Goal: Task Accomplishment & Management: Use online tool/utility

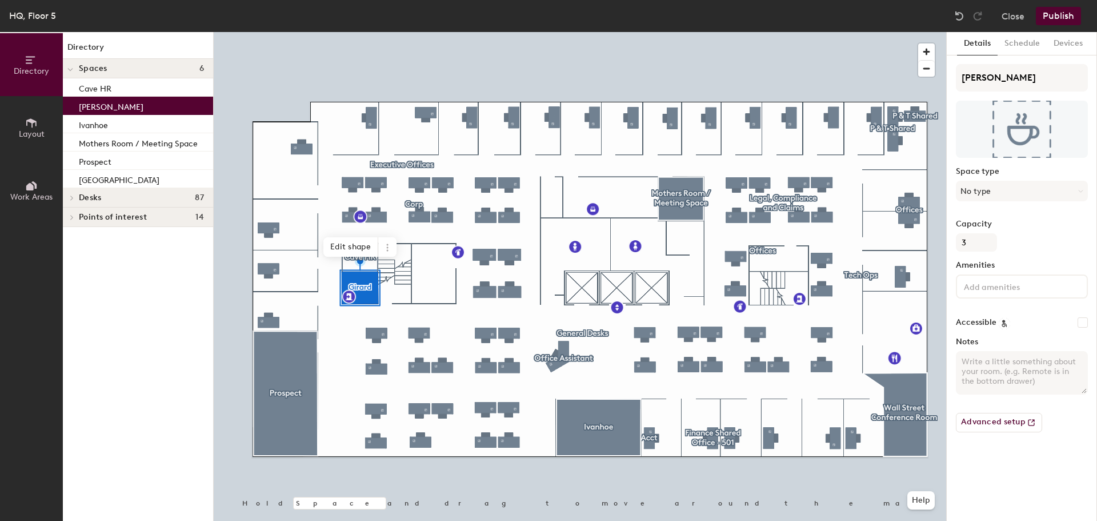
click at [70, 198] on icon at bounding box center [72, 198] width 5 height 6
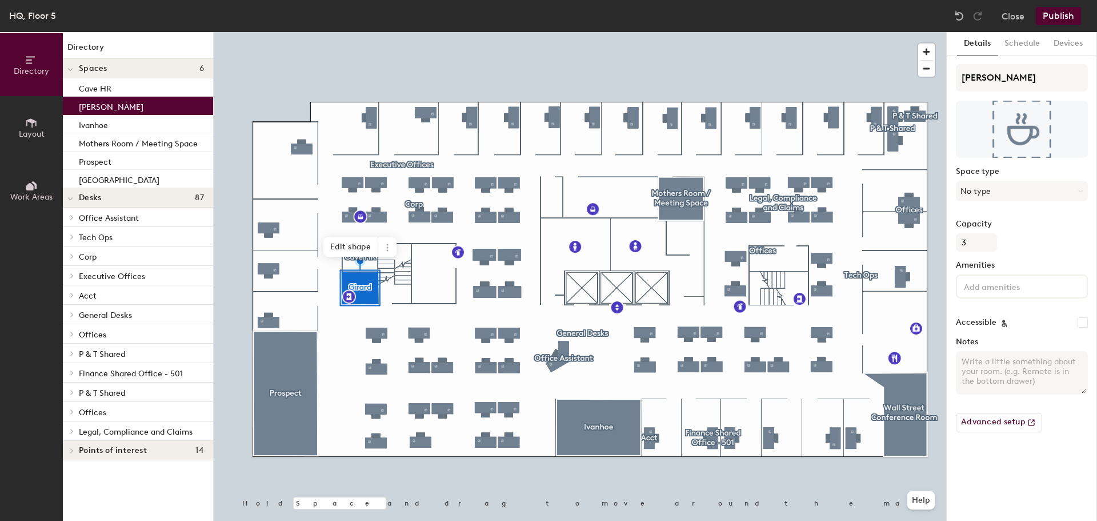
click at [68, 331] on span at bounding box center [71, 334] width 10 height 6
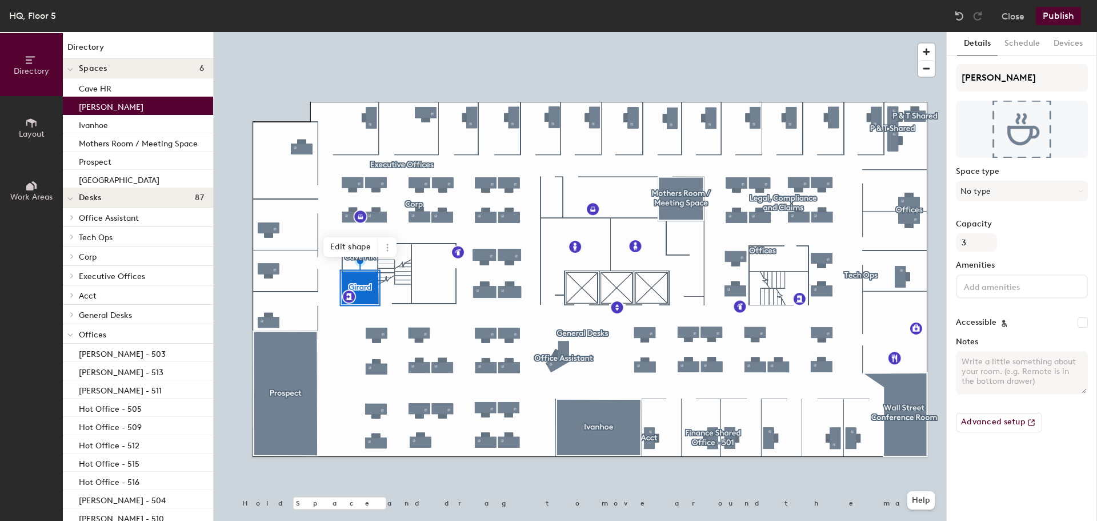
click at [68, 331] on span at bounding box center [70, 335] width 6 height 10
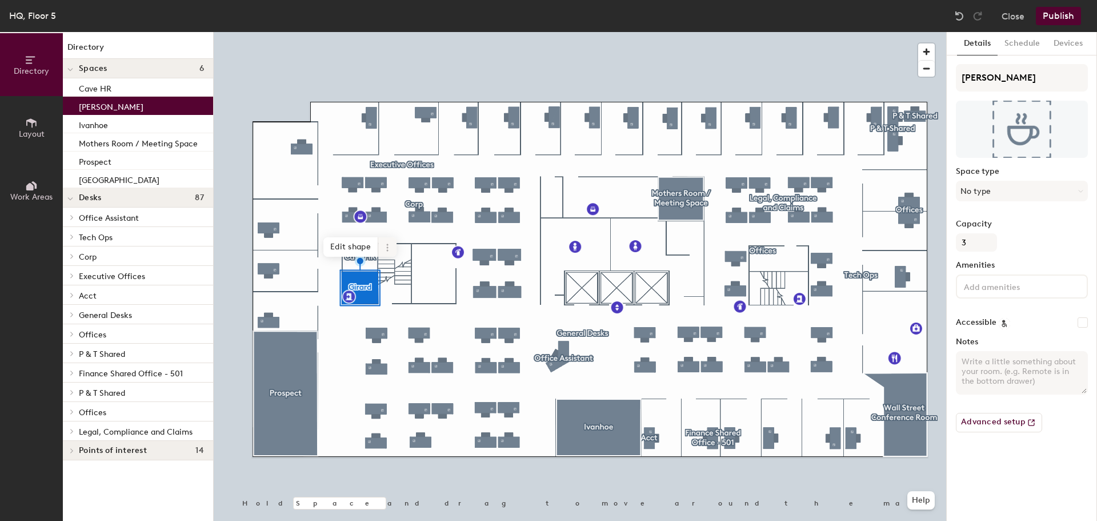
click at [384, 251] on icon at bounding box center [387, 247] width 9 height 9
click at [386, 250] on icon at bounding box center [387, 247] width 9 height 9
click at [404, 312] on span "Delete" at bounding box center [429, 312] width 102 height 19
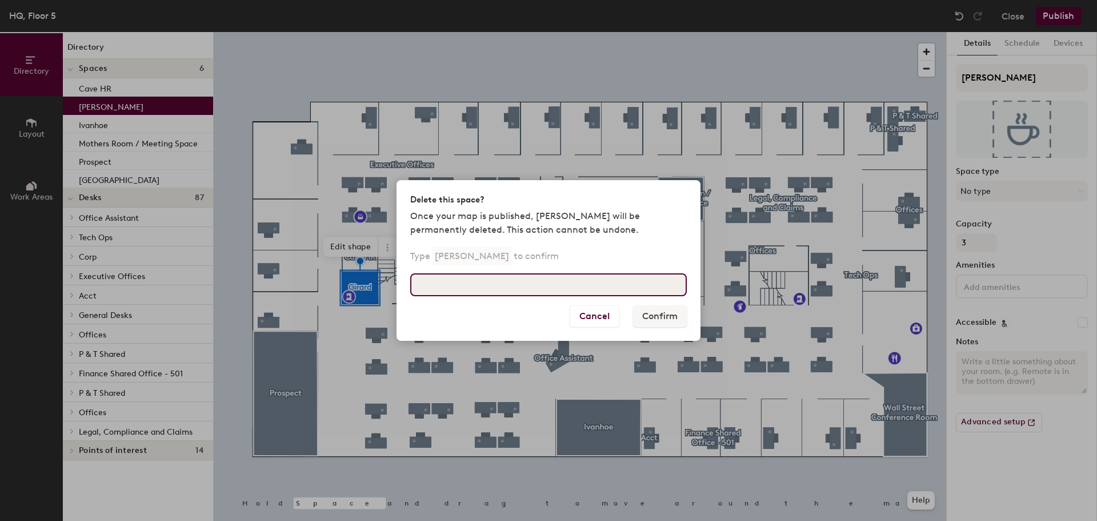
click at [593, 287] on input at bounding box center [548, 284] width 277 height 23
type input "Girard"
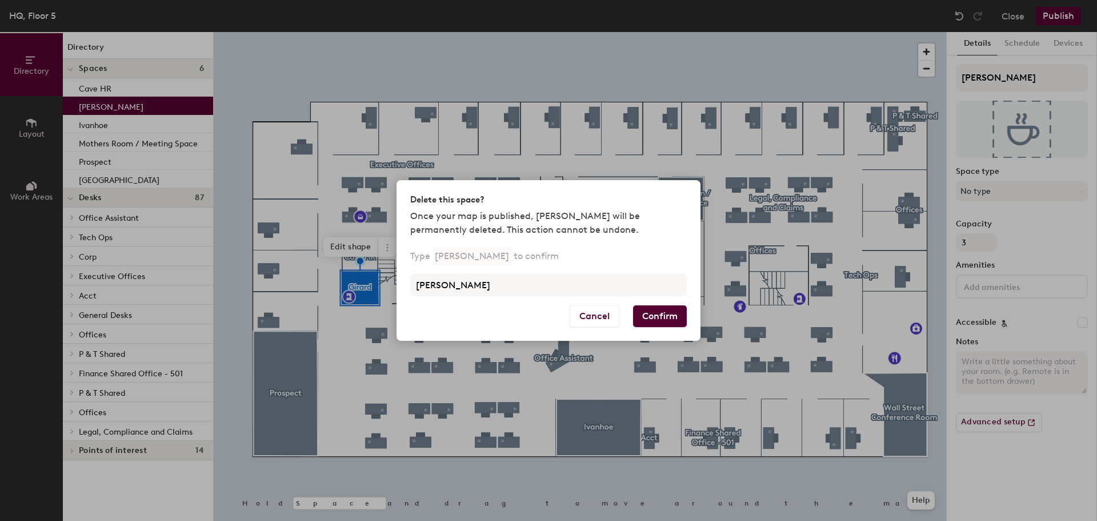
click at [665, 317] on button "Confirm" at bounding box center [660, 316] width 54 height 22
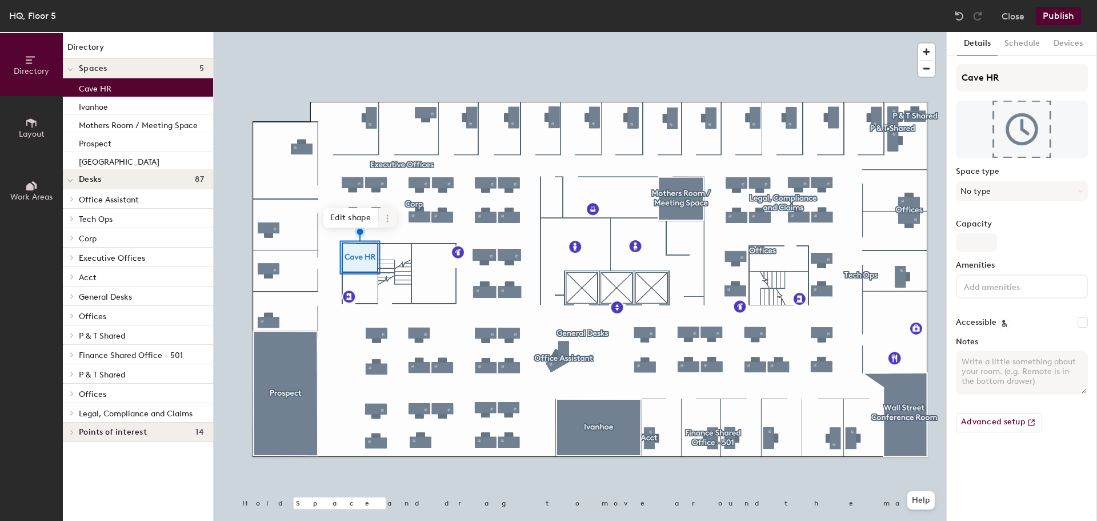
click at [391, 215] on icon at bounding box center [387, 218] width 9 height 9
click at [420, 280] on span "Delete" at bounding box center [429, 283] width 102 height 19
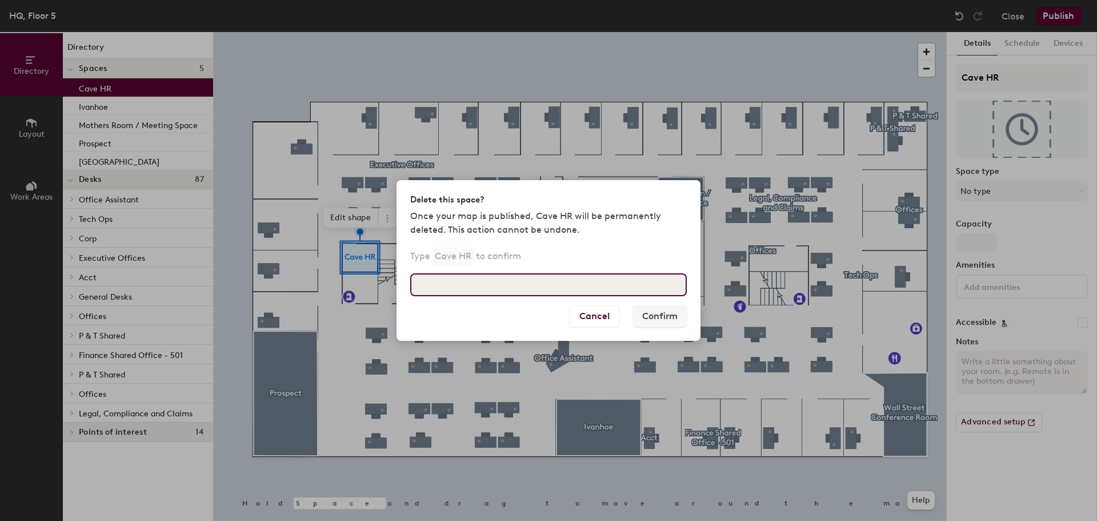
click at [481, 285] on input at bounding box center [548, 284] width 277 height 23
type input "Cave HR"
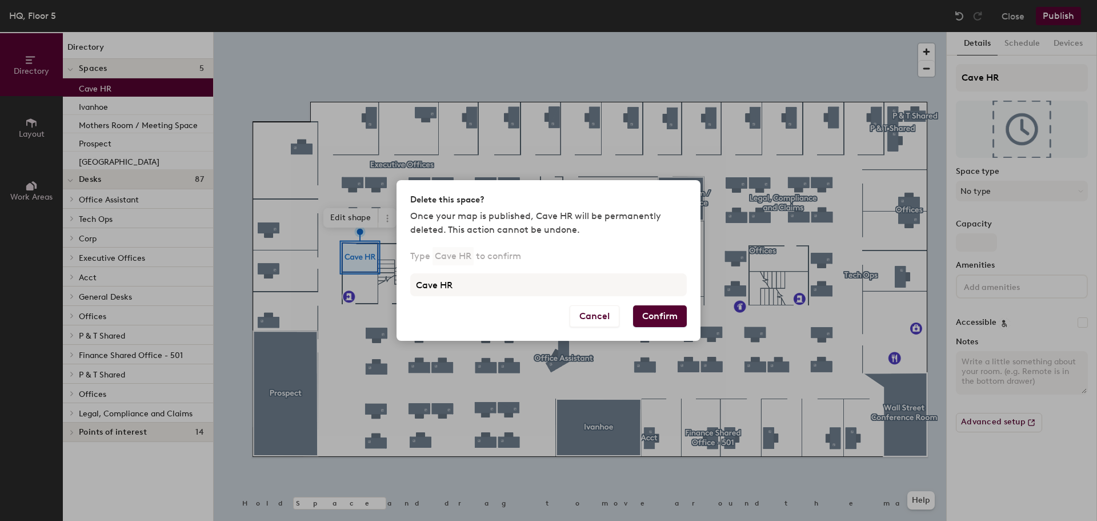
click at [650, 314] on button "Confirm" at bounding box center [660, 316] width 54 height 22
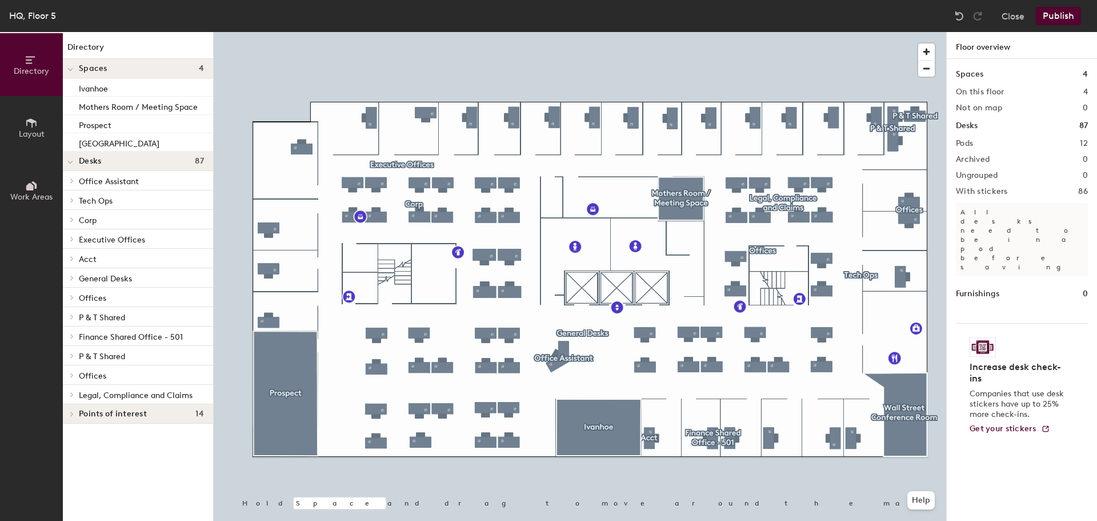
click at [345, 32] on div at bounding box center [580, 32] width 733 height 0
click at [74, 69] on div at bounding box center [70, 68] width 15 height 19
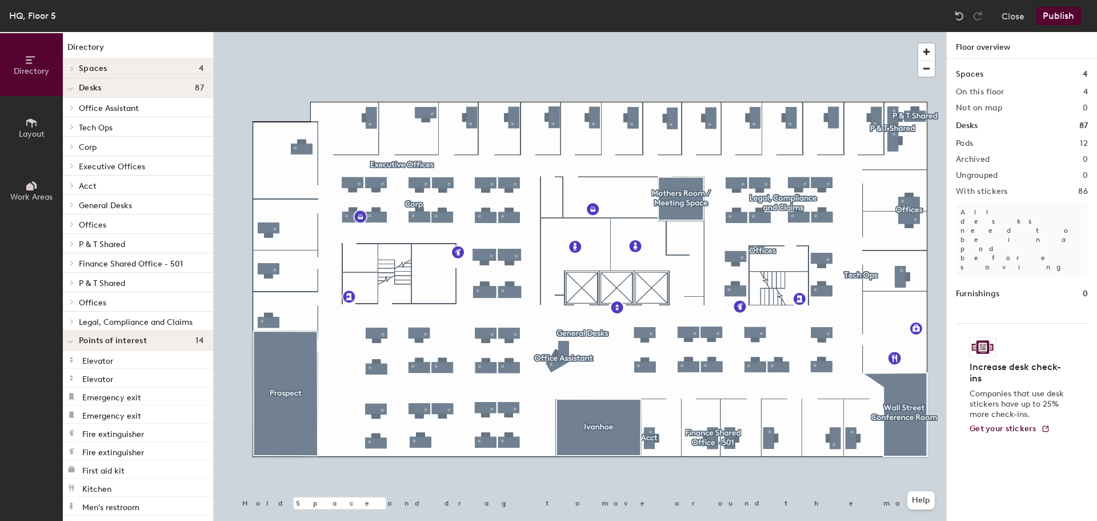
click at [71, 342] on icon at bounding box center [70, 342] width 5 height 2
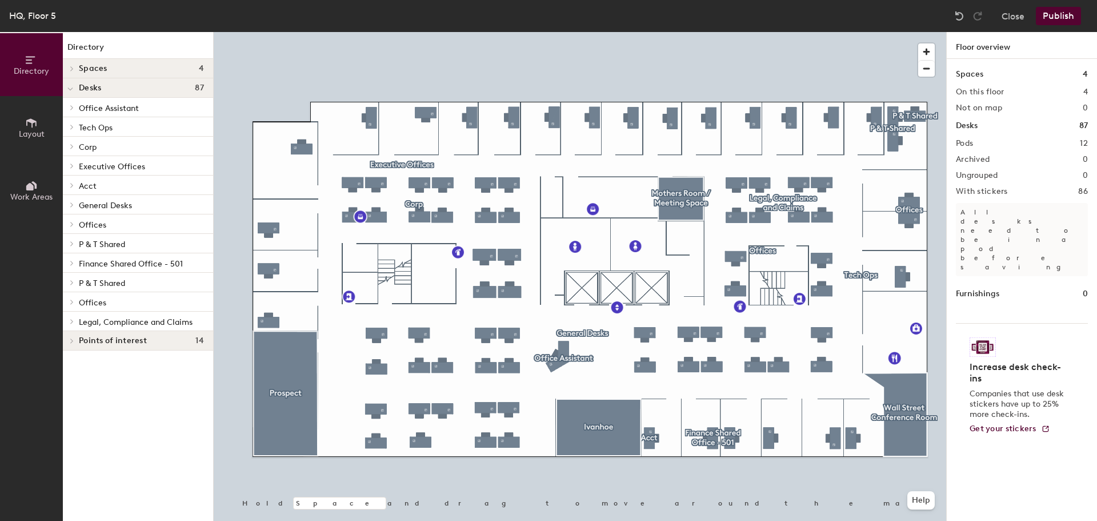
click at [72, 224] on icon at bounding box center [72, 224] width 5 height 6
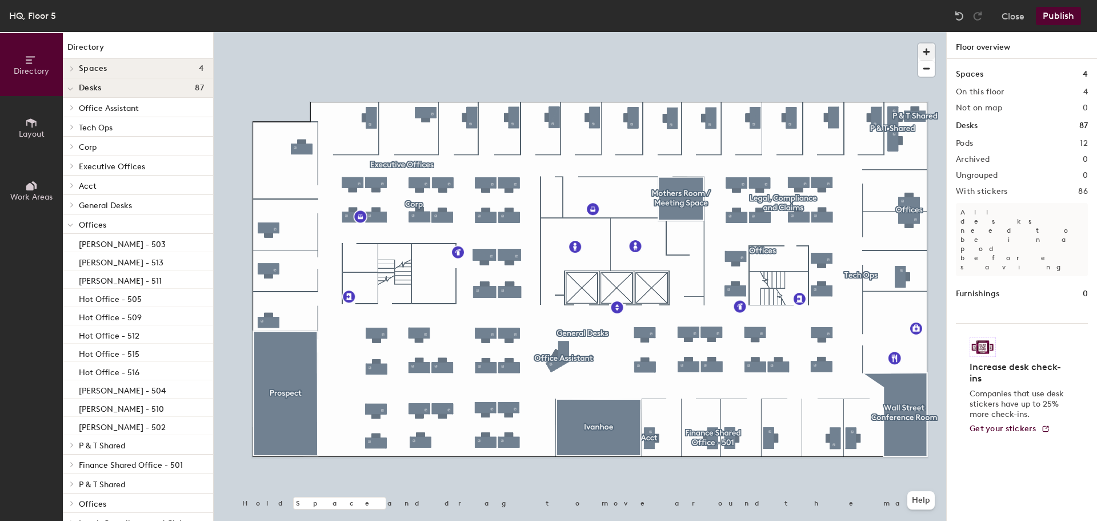
click at [354, 32] on div at bounding box center [580, 32] width 733 height 0
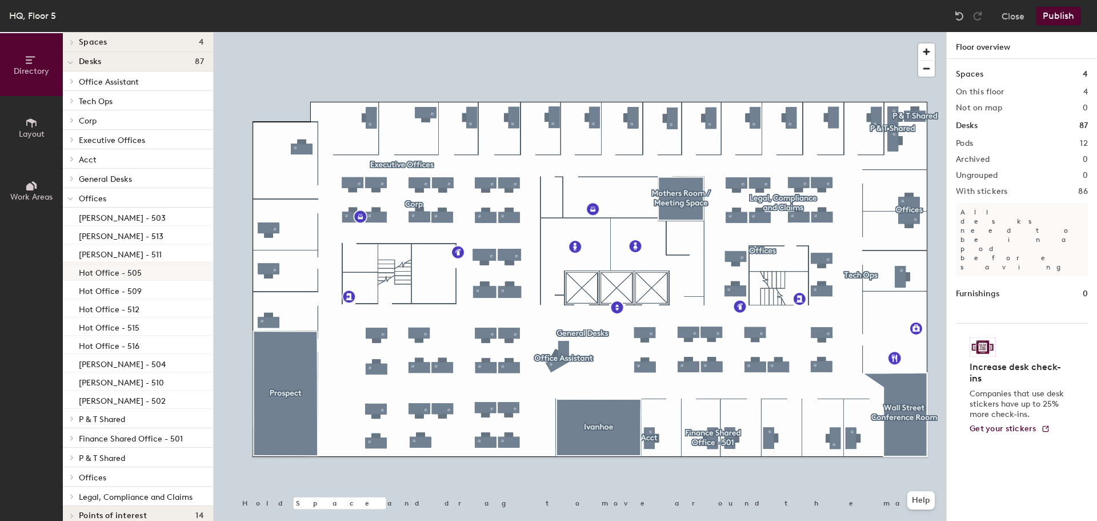
scroll to position [40, 0]
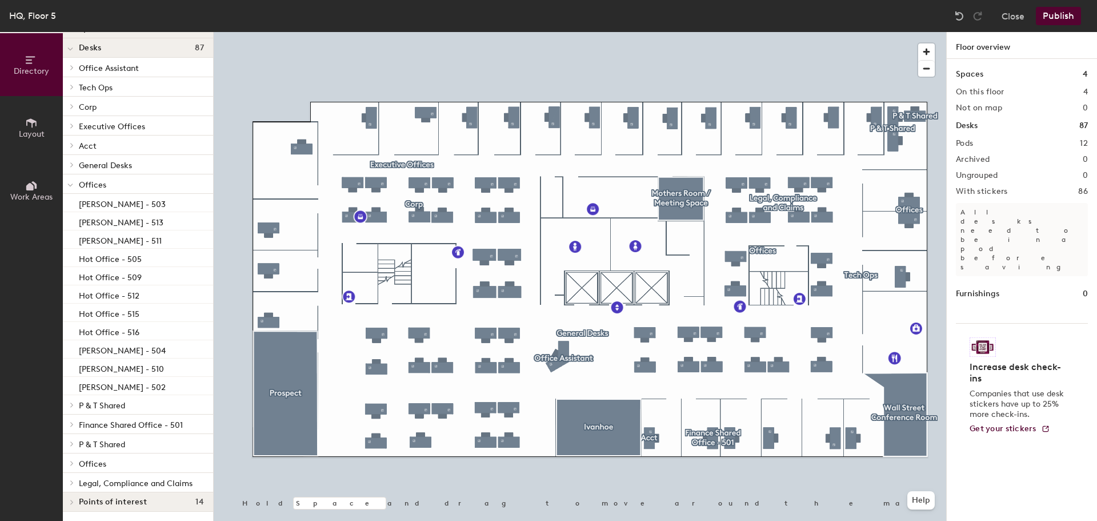
click at [423, 32] on div at bounding box center [580, 32] width 733 height 0
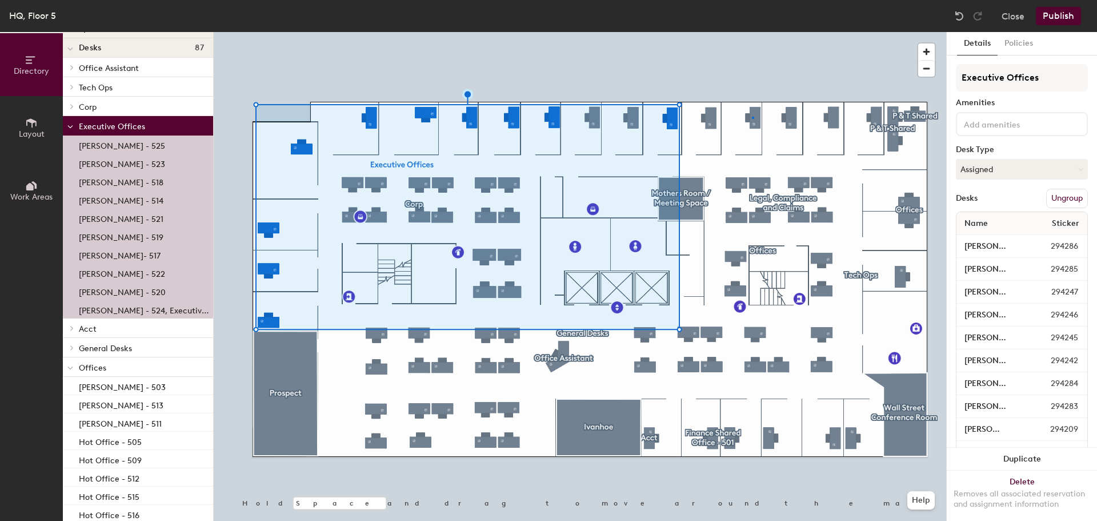
click at [752, 32] on div at bounding box center [580, 32] width 733 height 0
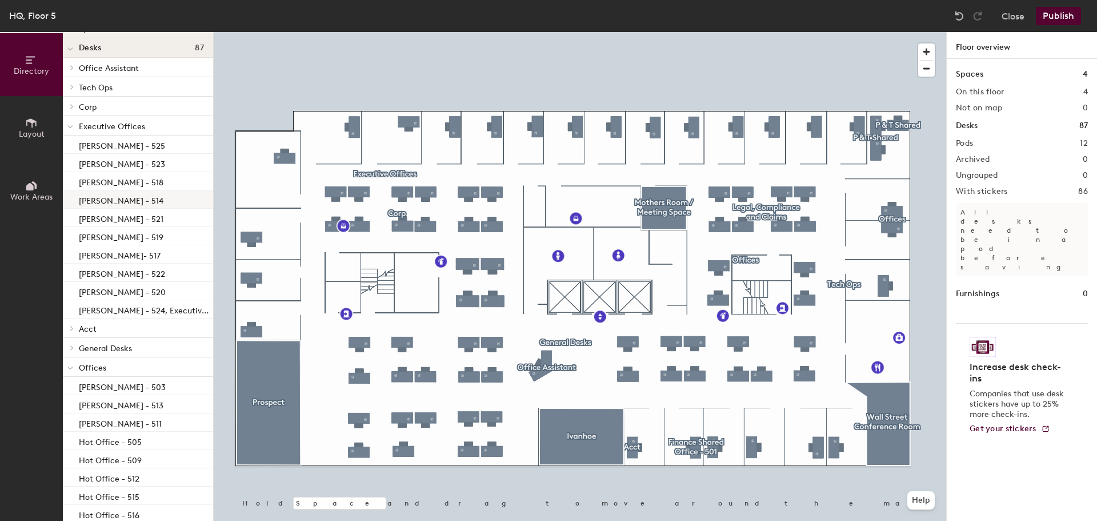
scroll to position [0, 0]
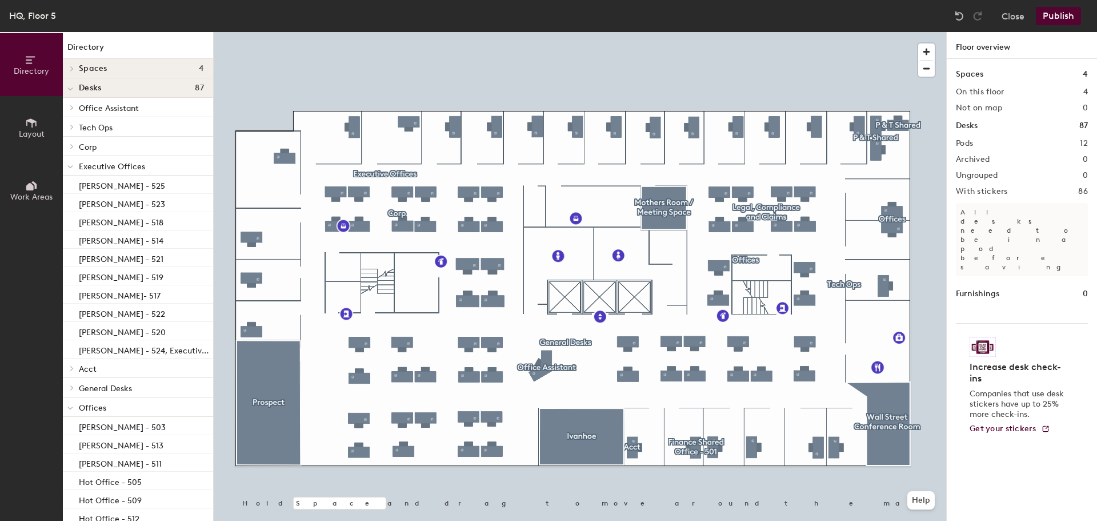
click at [70, 166] on icon at bounding box center [70, 167] width 6 height 5
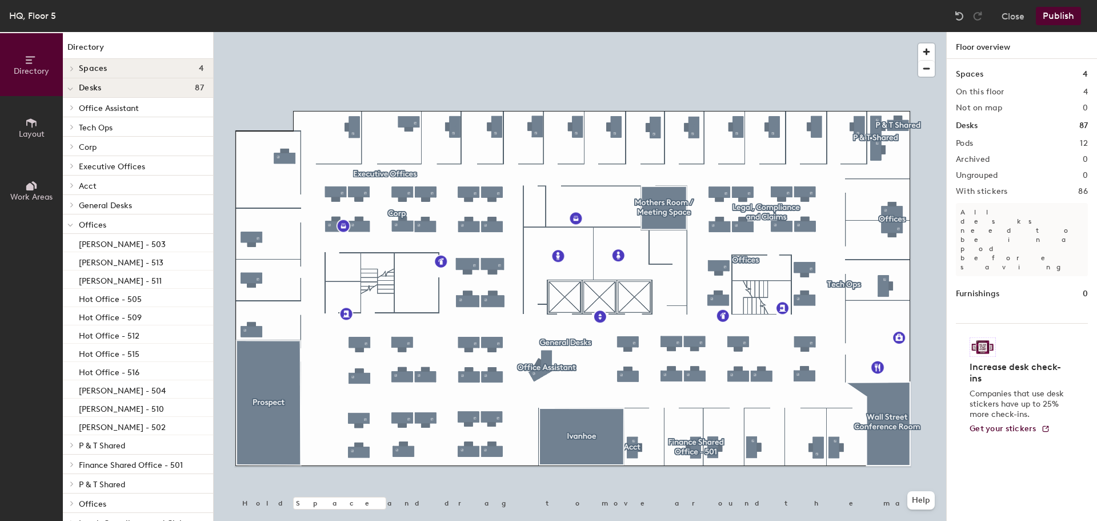
click at [70, 166] on icon at bounding box center [72, 166] width 5 height 6
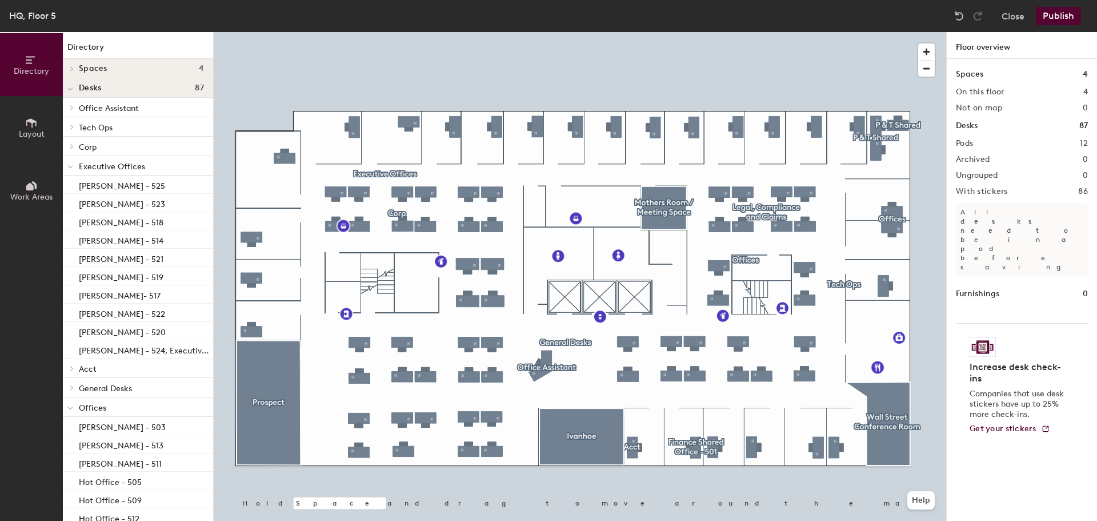
click at [70, 166] on icon at bounding box center [70, 167] width 6 height 5
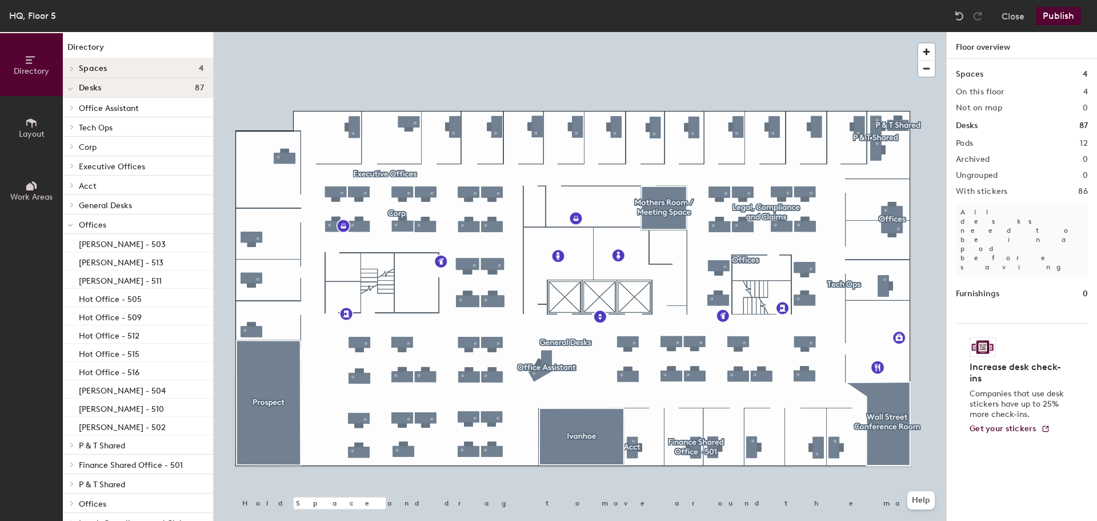
click at [70, 106] on icon at bounding box center [72, 108] width 5 height 6
click at [65, 239] on div at bounding box center [70, 242] width 15 height 19
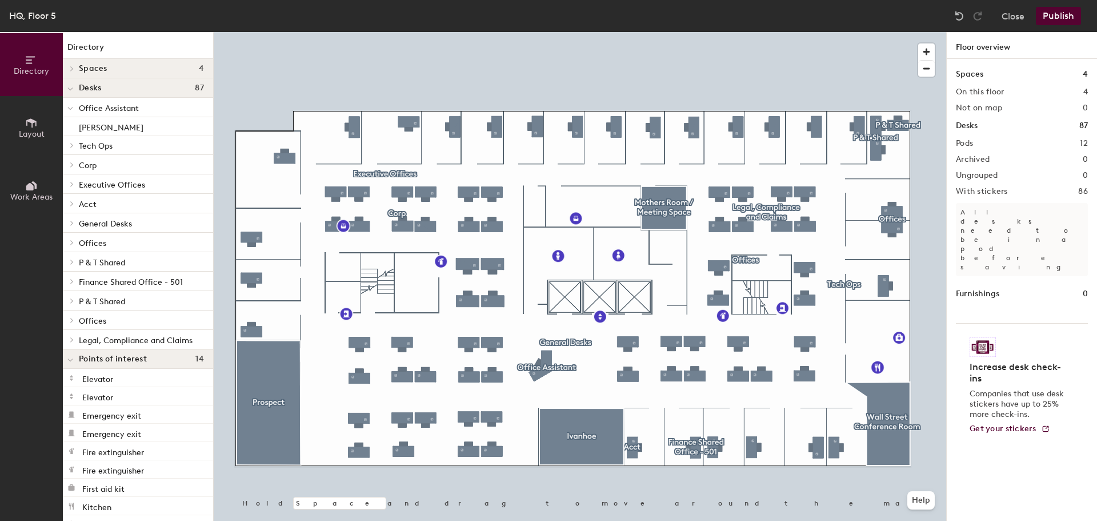
click at [73, 107] on icon at bounding box center [70, 108] width 6 height 5
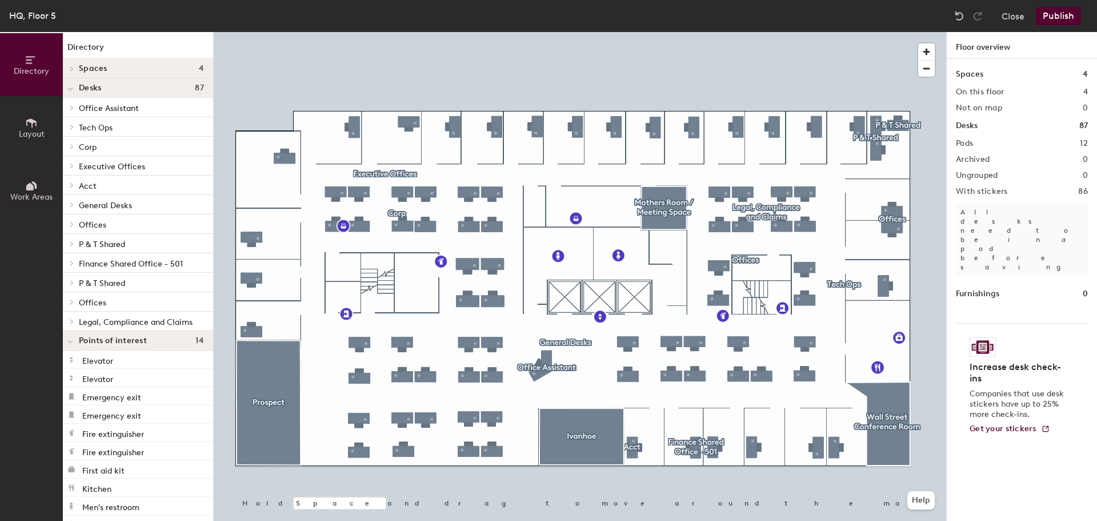
click at [70, 119] on div at bounding box center [70, 126] width 15 height 19
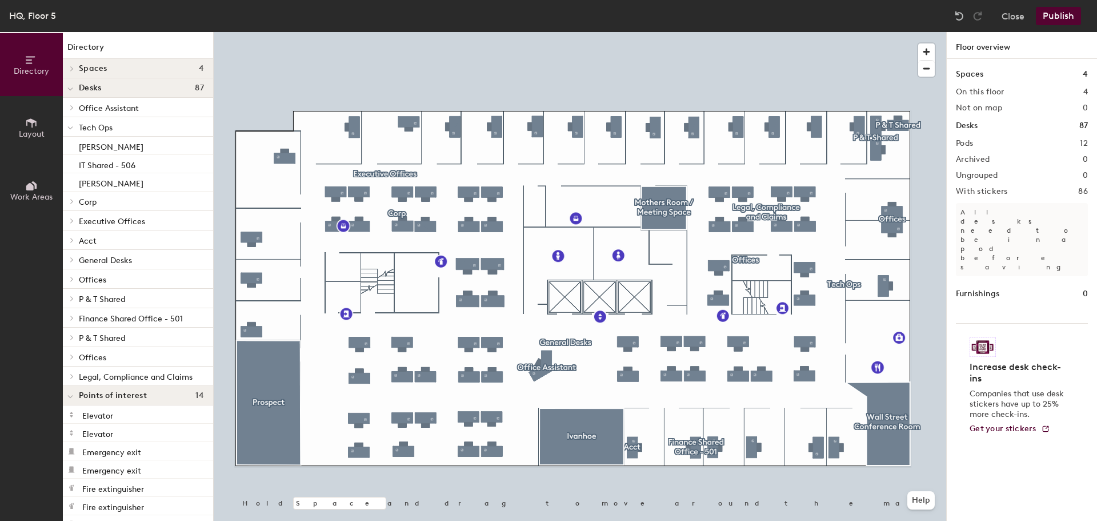
click at [70, 127] on icon at bounding box center [70, 128] width 6 height 5
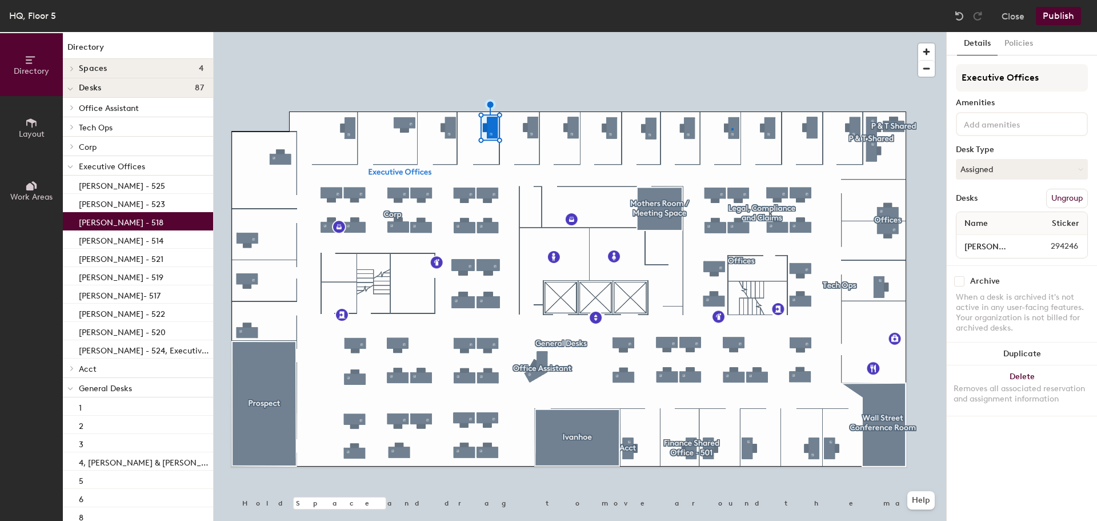
click at [732, 32] on div at bounding box center [580, 32] width 733 height 0
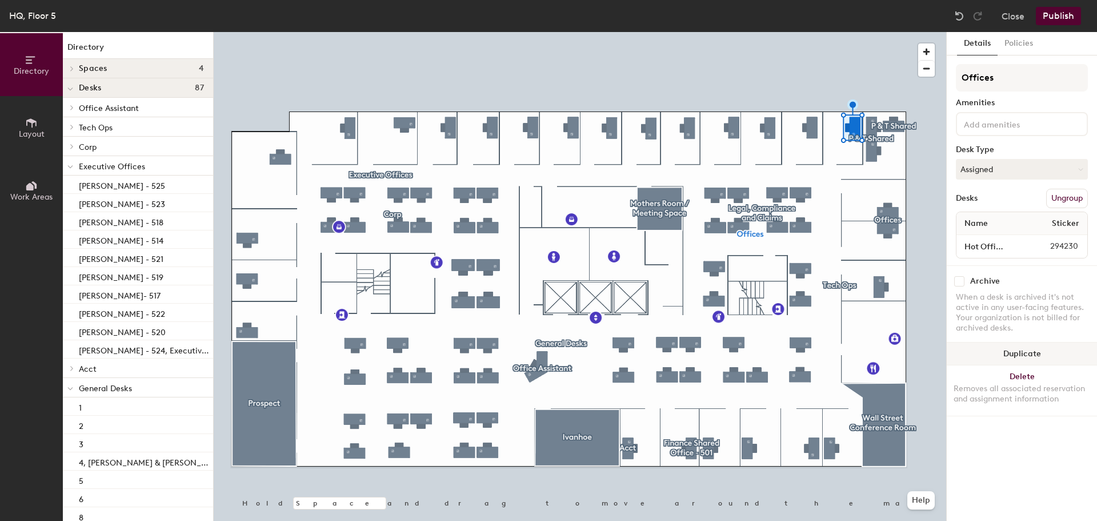
click at [1023, 351] on button "Duplicate" at bounding box center [1022, 353] width 150 height 23
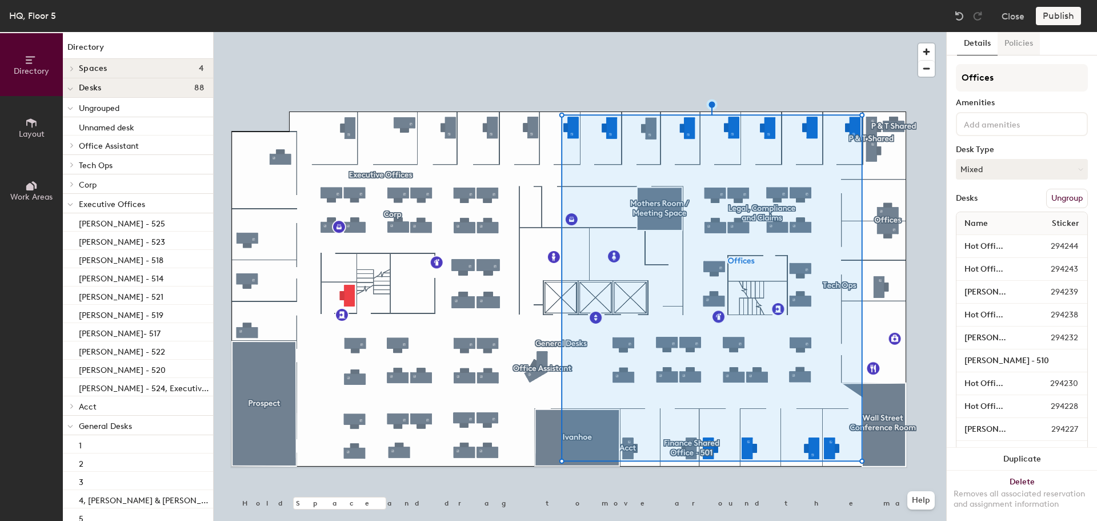
click at [1015, 42] on button "Policies" at bounding box center [1019, 43] width 42 height 23
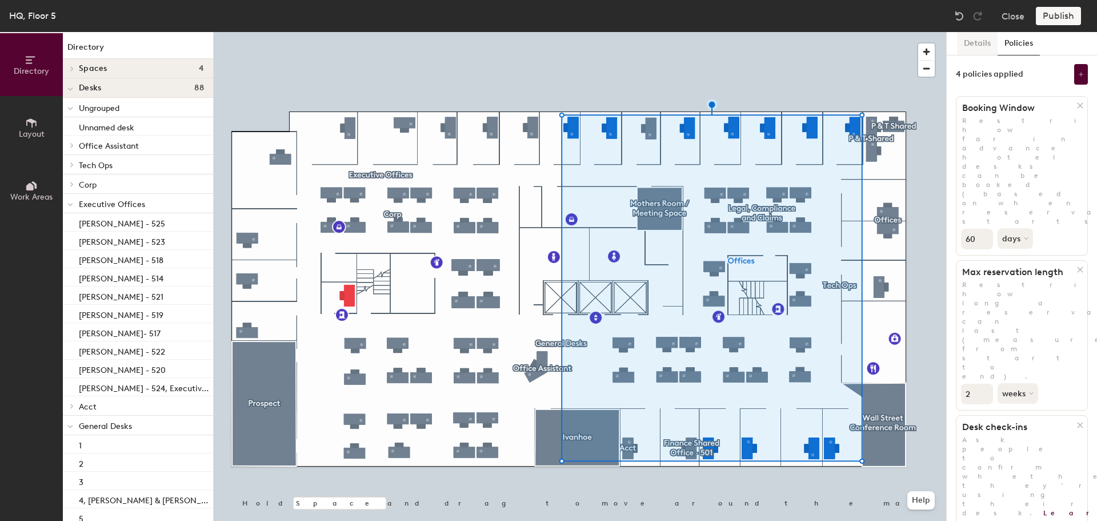
click at [972, 43] on button "Details" at bounding box center [977, 43] width 41 height 23
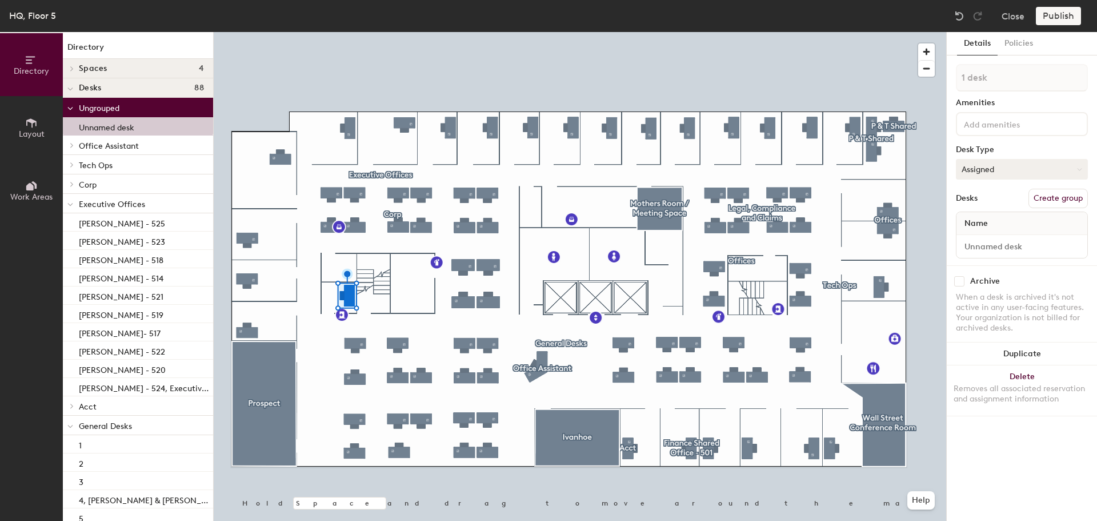
click at [1077, 163] on button "Assigned" at bounding box center [1022, 169] width 132 height 21
click at [998, 142] on div "1 desk Amenities Desk Type Assigned Desks Create group Name" at bounding box center [1022, 164] width 132 height 201
click at [1026, 374] on button "Delete Removes all associated reservation and assignment information" at bounding box center [1022, 390] width 150 height 50
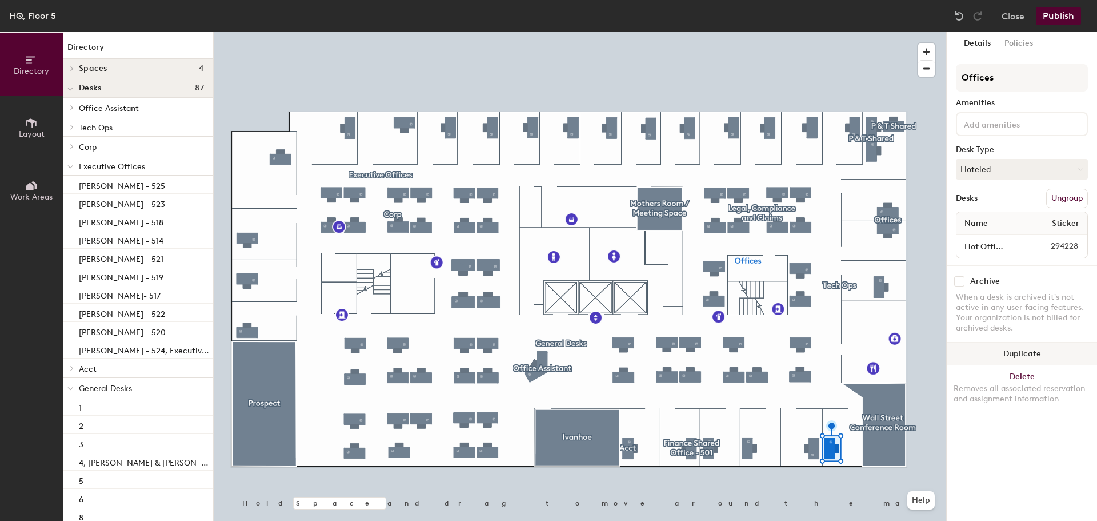
click at [1014, 348] on button "Duplicate" at bounding box center [1022, 353] width 150 height 23
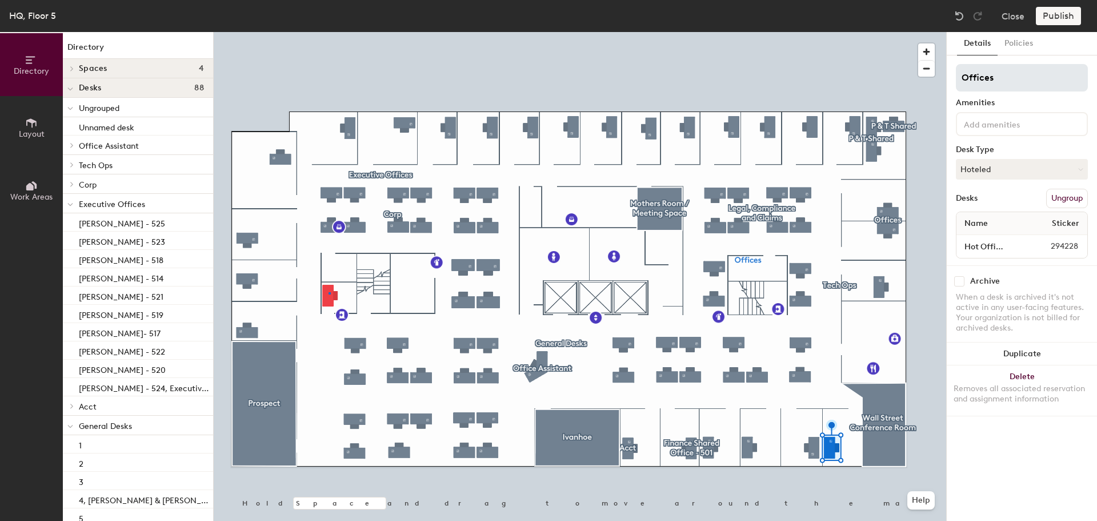
click at [329, 32] on div at bounding box center [580, 32] width 733 height 0
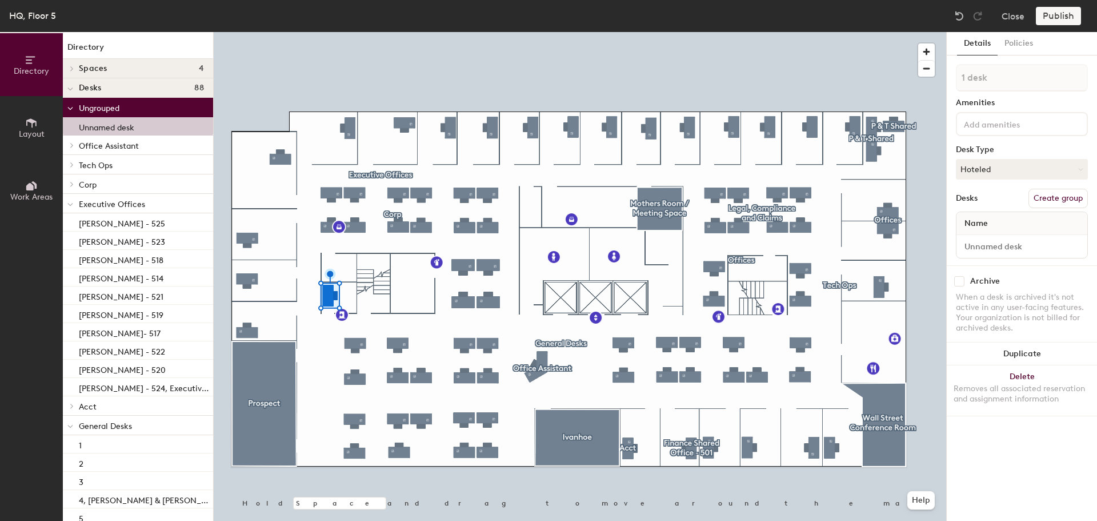
click at [69, 105] on span at bounding box center [70, 108] width 6 height 10
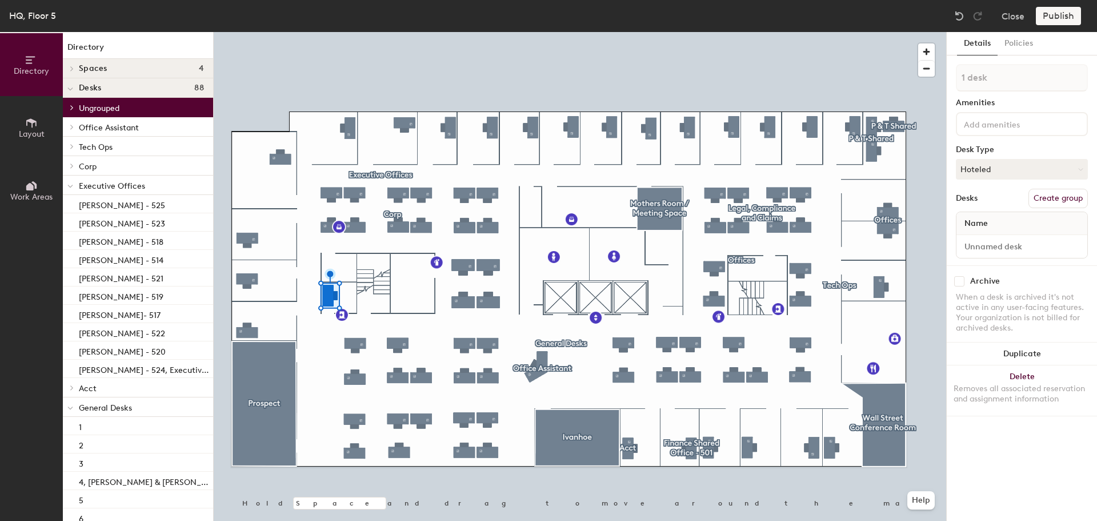
click at [70, 105] on icon at bounding box center [72, 108] width 5 height 6
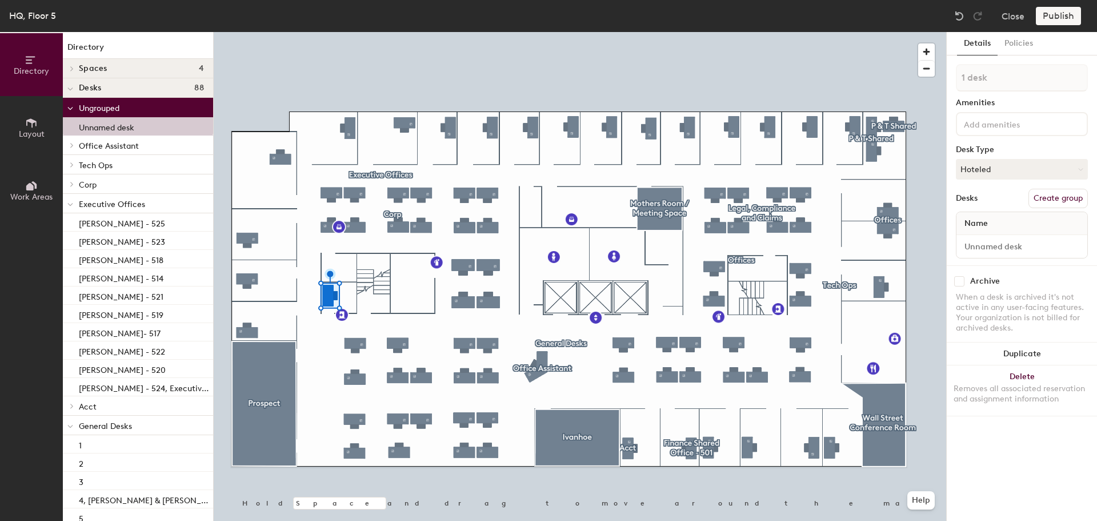
click at [1049, 198] on button "Create group" at bounding box center [1058, 198] width 59 height 19
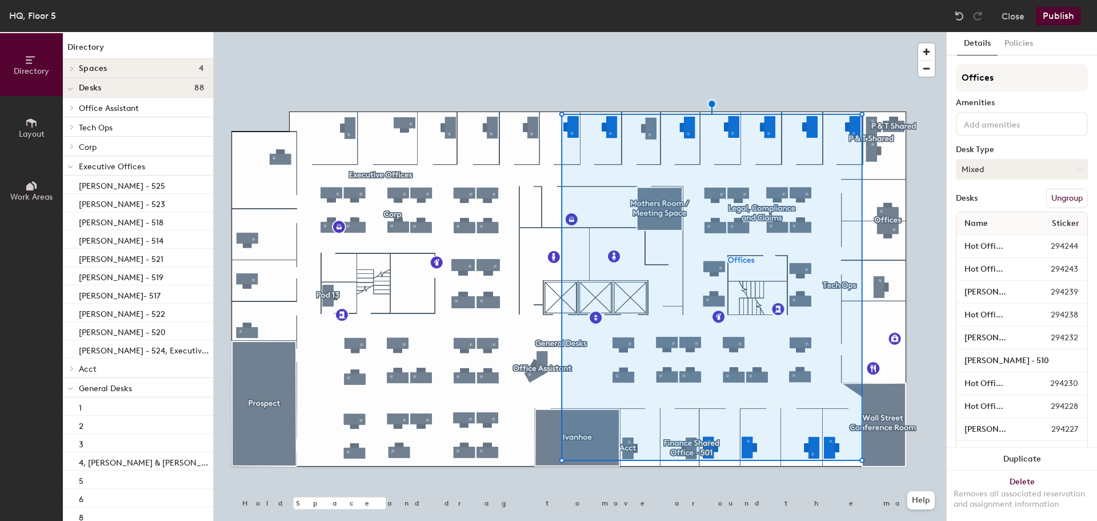
click at [1052, 169] on button "Mixed" at bounding box center [1022, 169] width 132 height 21
click at [1033, 98] on div "Offices Amenities Desk Type Mixed Desks Ungroup Name Sticker Hot Office - 516 2…" at bounding box center [1022, 279] width 132 height 430
click at [77, 389] on div at bounding box center [70, 387] width 15 height 19
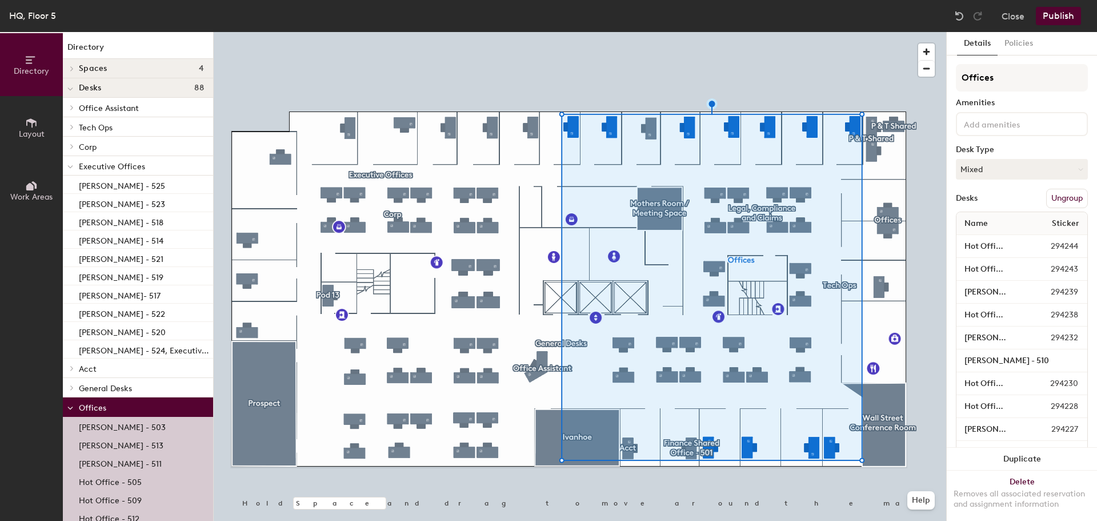
click at [71, 408] on icon at bounding box center [70, 408] width 5 height 2
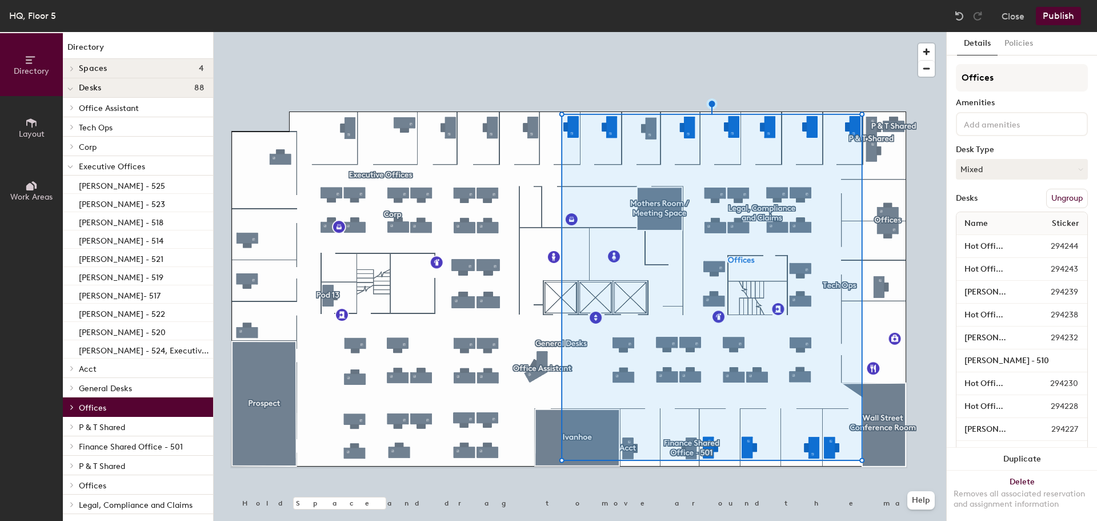
click at [71, 408] on icon at bounding box center [72, 407] width 2 height 5
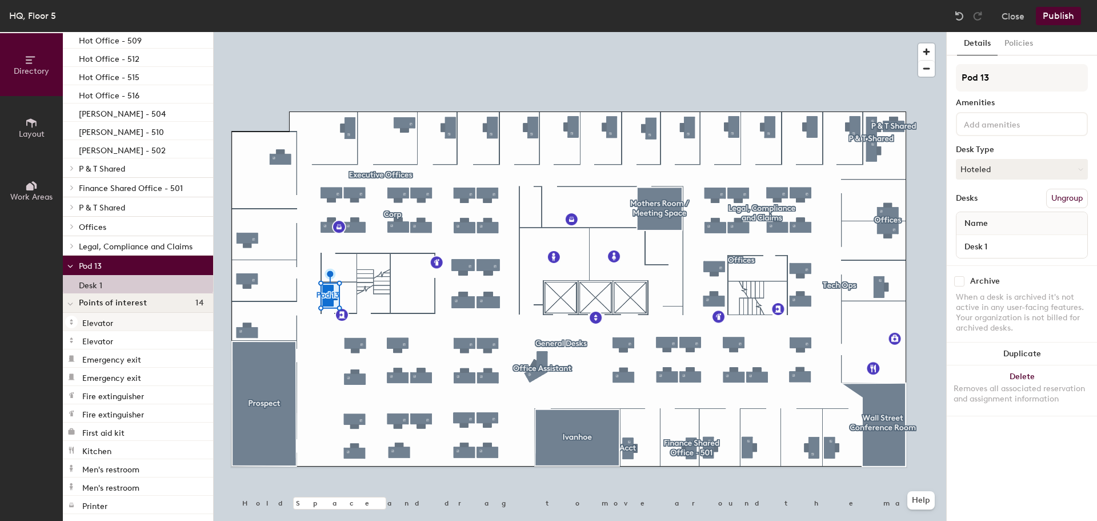
scroll to position [345, 0]
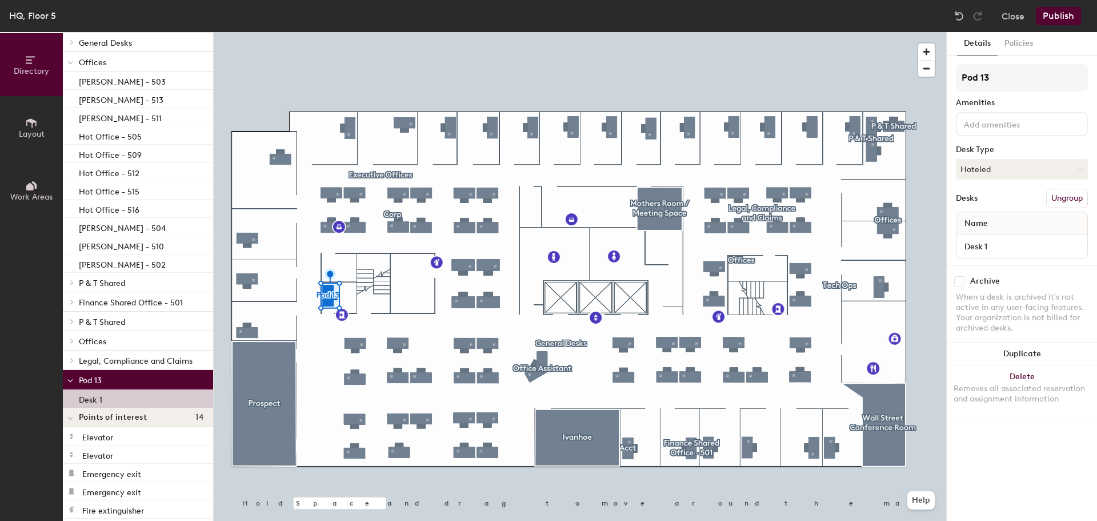
click at [70, 418] on icon at bounding box center [70, 418] width 6 height 5
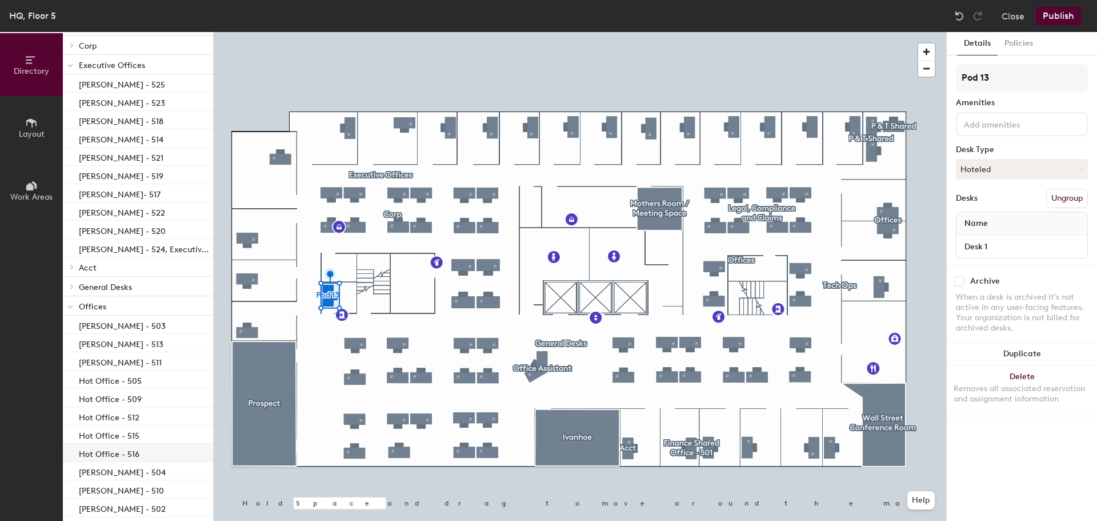
scroll to position [89, 0]
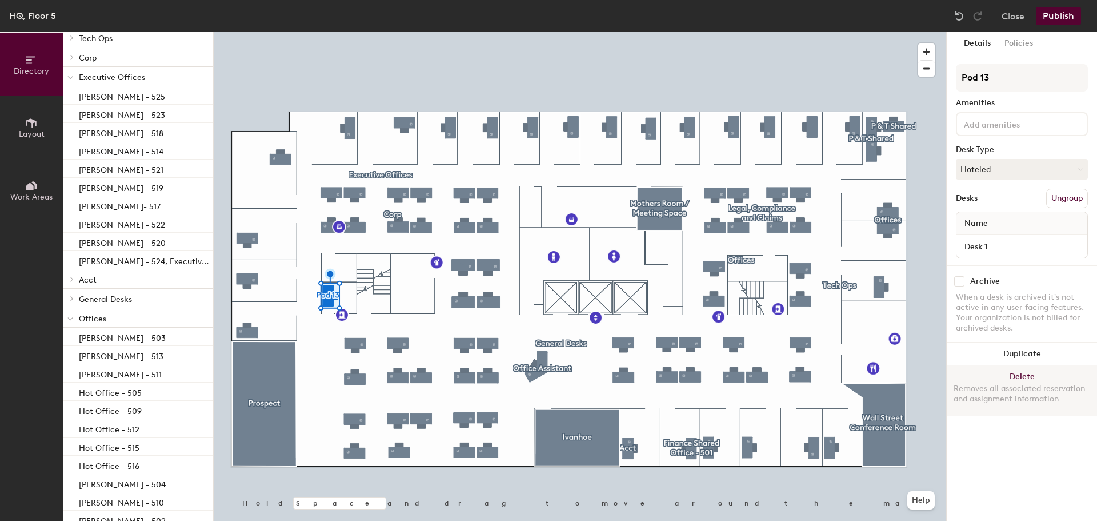
click at [1021, 376] on button "Delete Removes all associated reservation and assignment information" at bounding box center [1022, 390] width 150 height 50
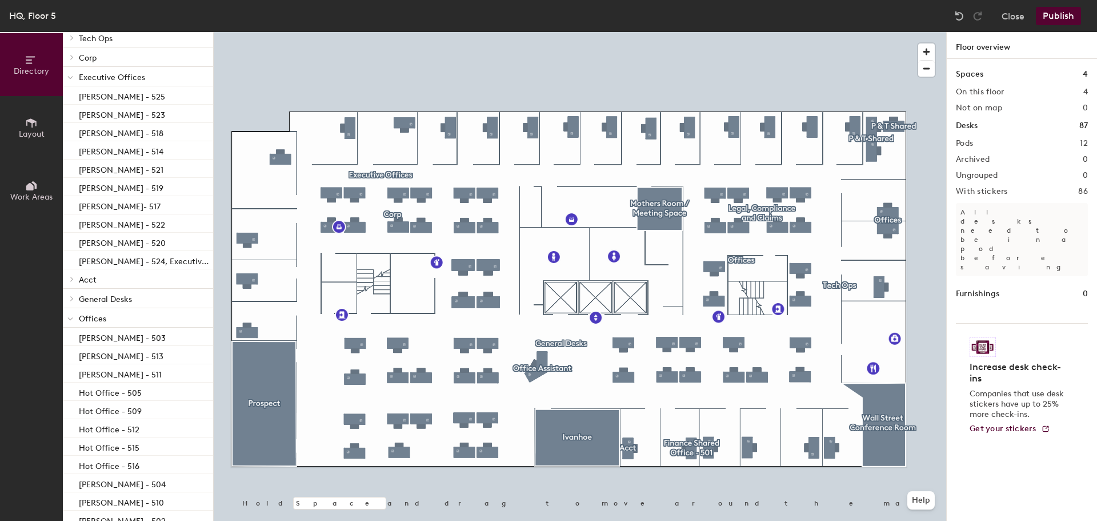
click at [1060, 16] on button "Publish" at bounding box center [1058, 16] width 45 height 18
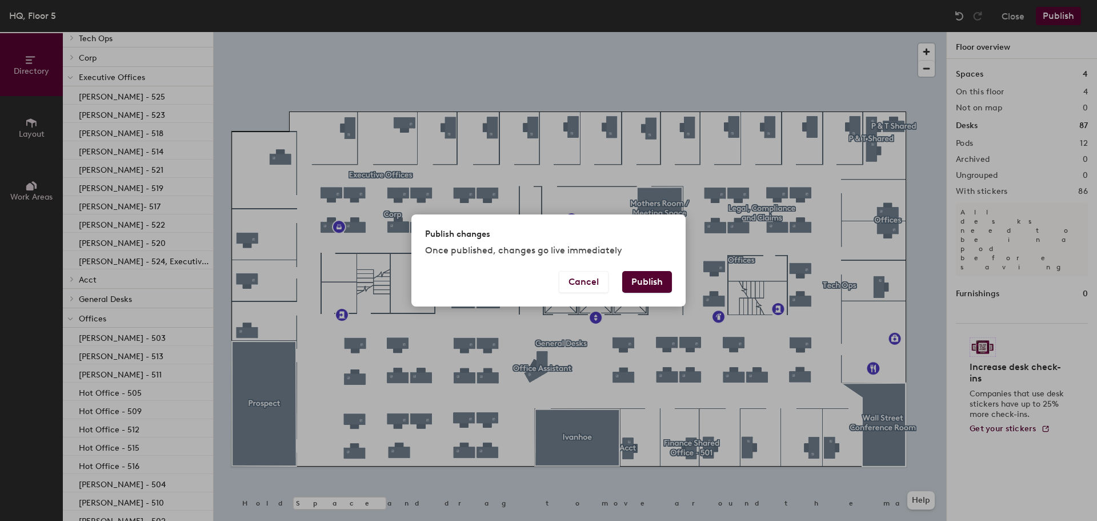
click at [653, 281] on button "Publish" at bounding box center [647, 282] width 50 height 22
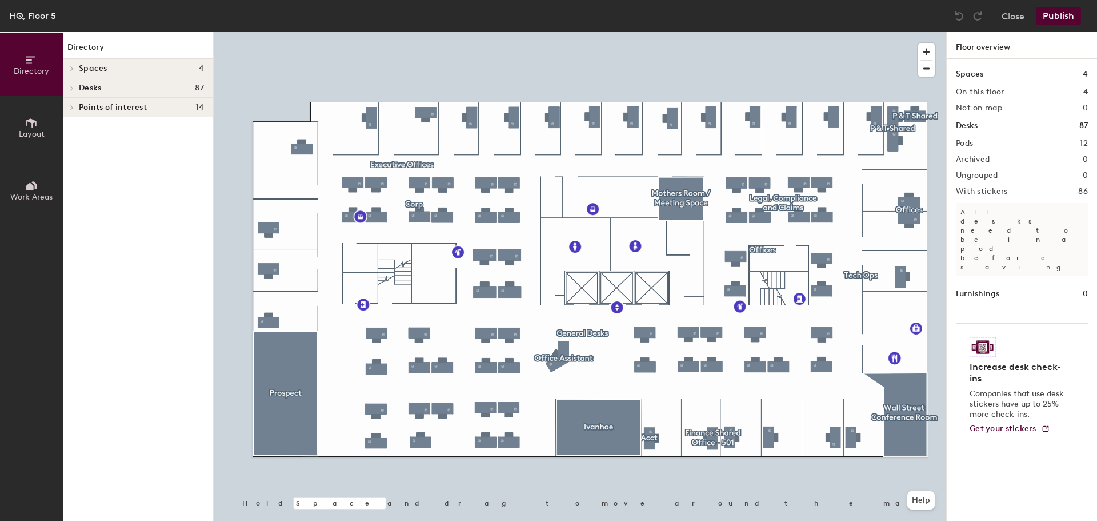
click at [73, 81] on div at bounding box center [70, 87] width 15 height 19
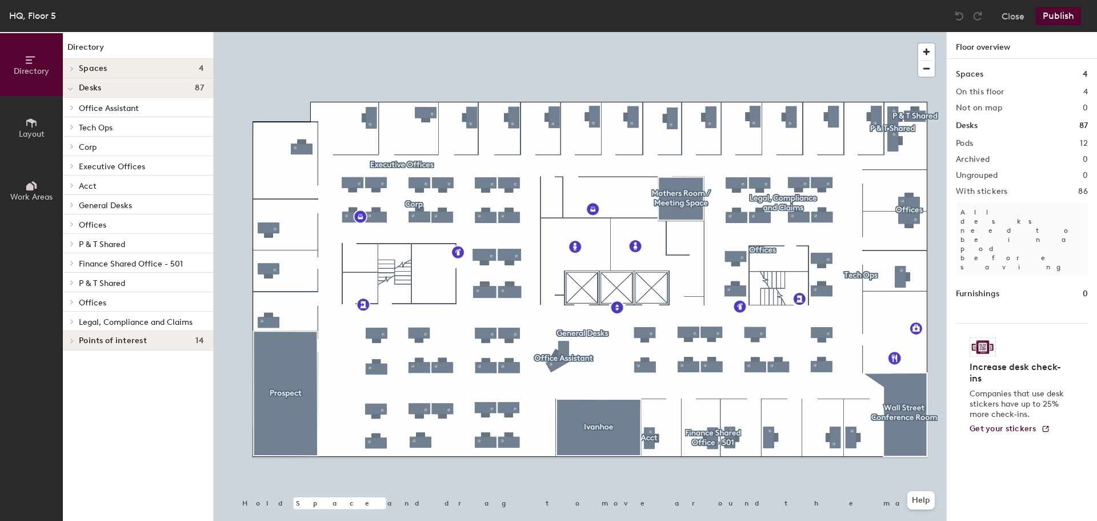
click at [69, 225] on span at bounding box center [71, 224] width 10 height 6
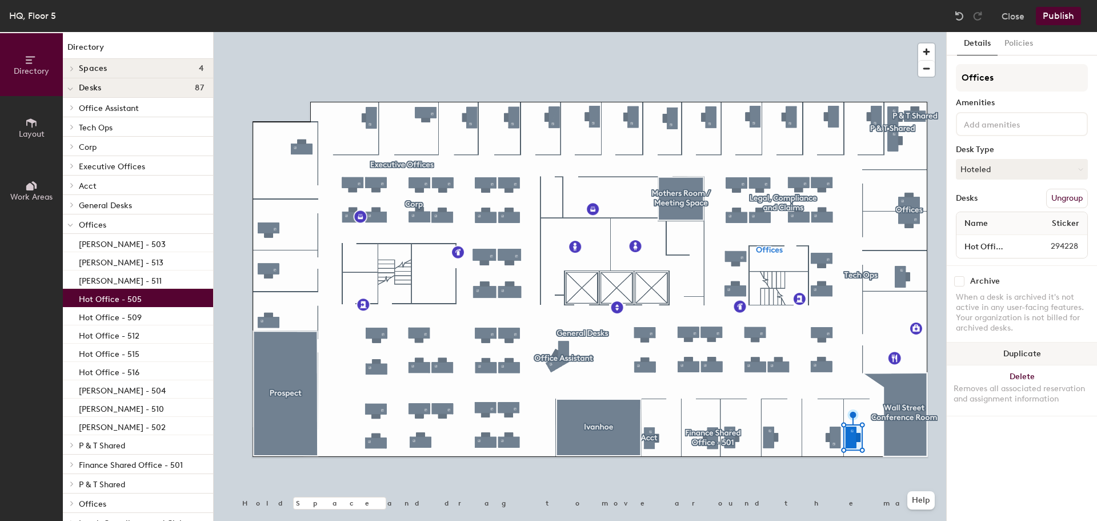
click at [1022, 350] on button "Duplicate" at bounding box center [1022, 353] width 150 height 23
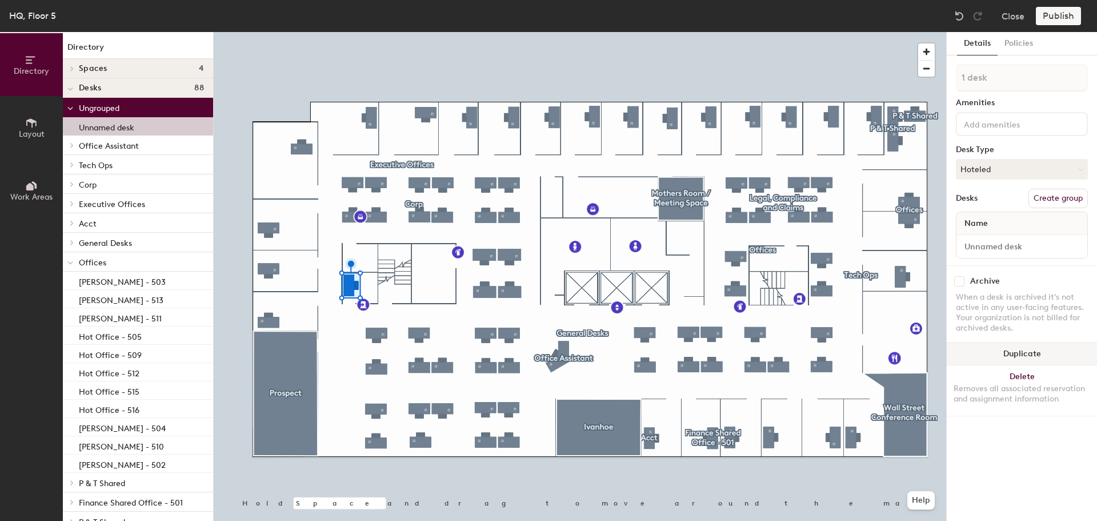
click at [1014, 355] on button "Duplicate" at bounding box center [1022, 353] width 150 height 23
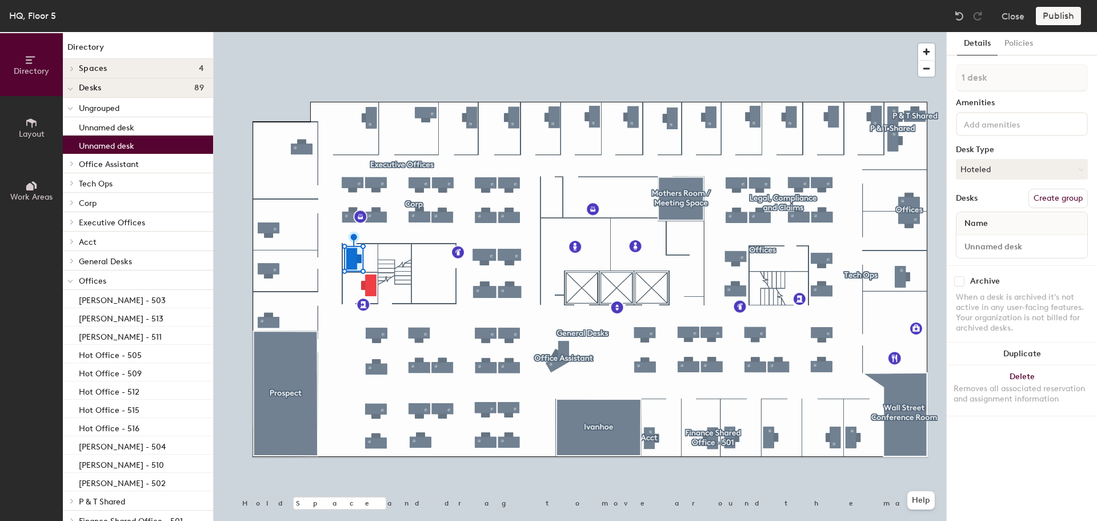
click at [417, 32] on div at bounding box center [580, 32] width 733 height 0
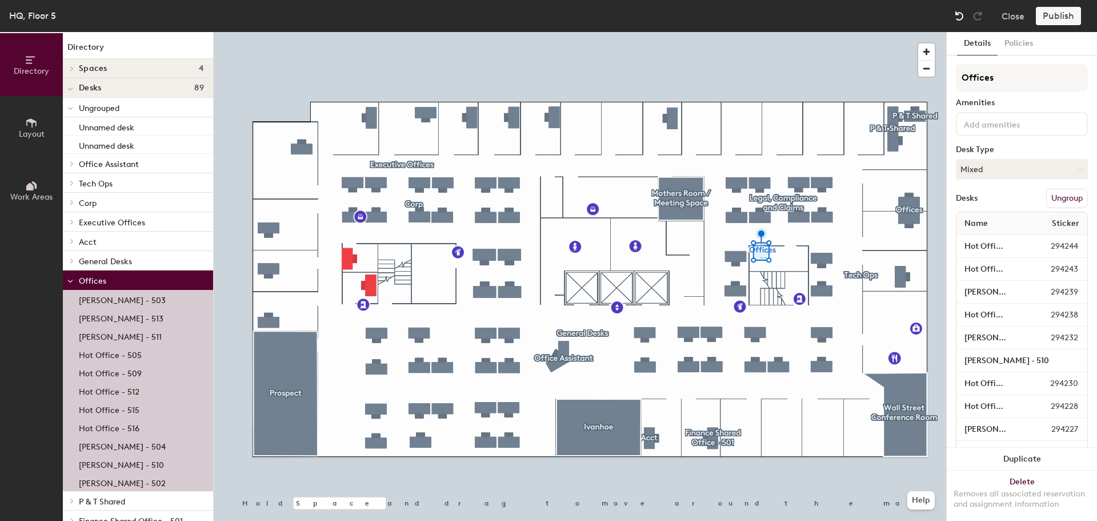
click at [958, 17] on img at bounding box center [959, 15] width 11 height 11
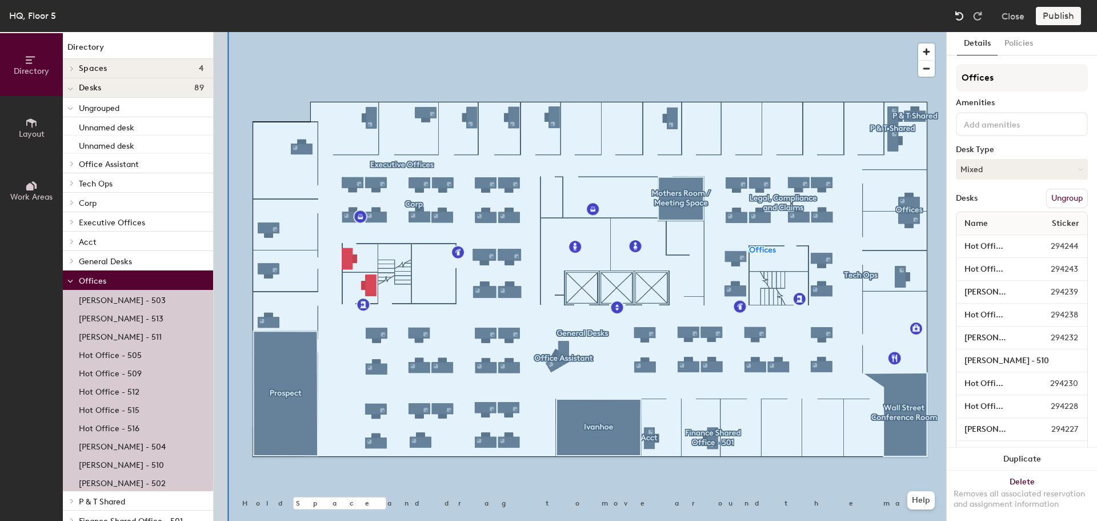
click at [958, 17] on img at bounding box center [959, 15] width 11 height 11
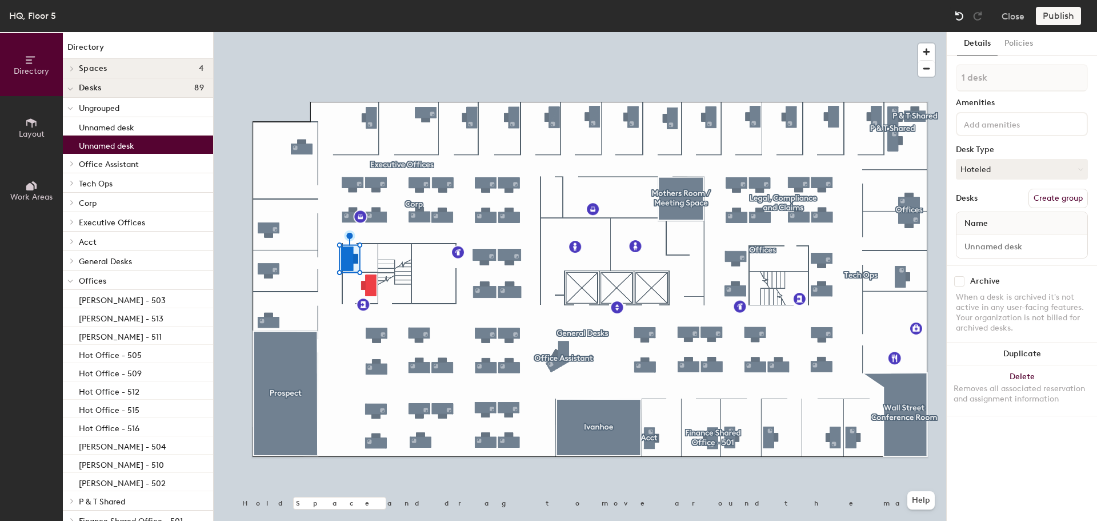
click at [963, 13] on img at bounding box center [959, 15] width 11 height 11
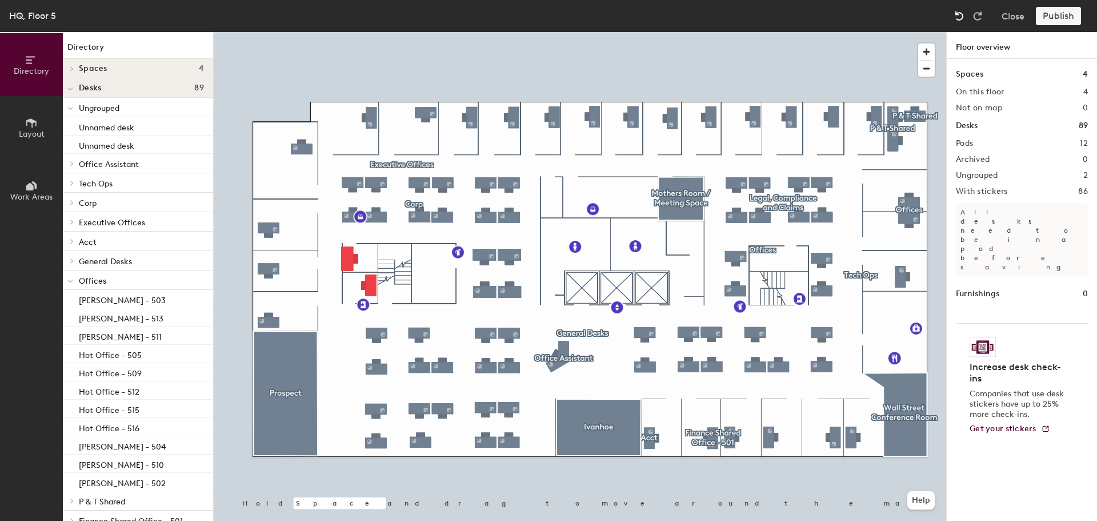
click at [963, 13] on img at bounding box center [959, 15] width 11 height 11
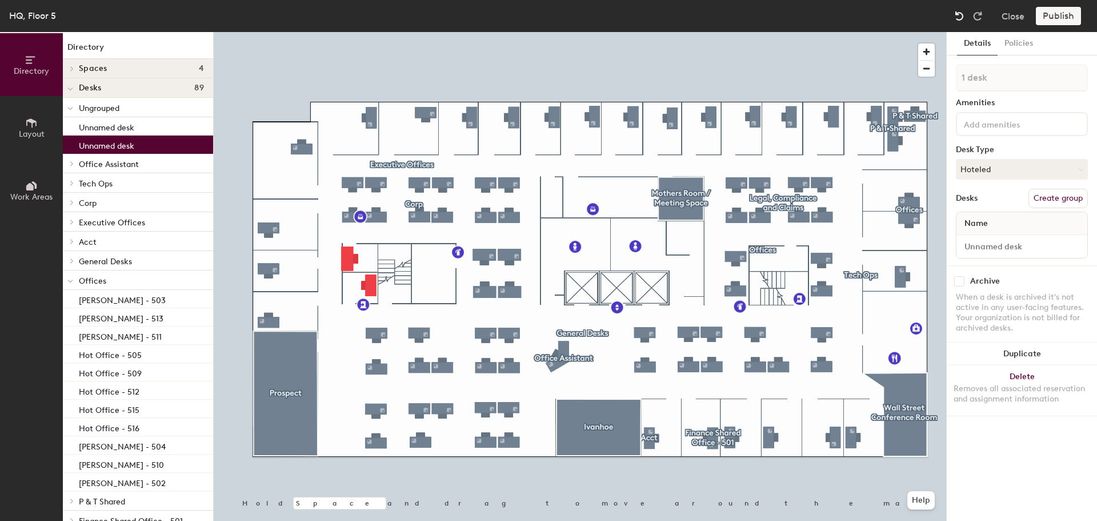
click at [963, 13] on img at bounding box center [959, 15] width 11 height 11
click at [846, 32] on div at bounding box center [580, 32] width 733 height 0
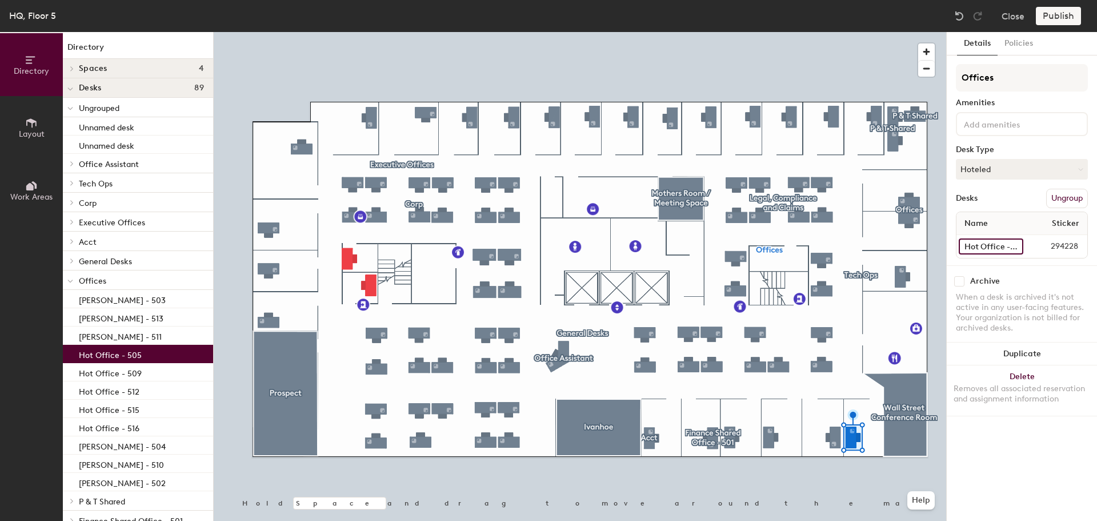
click at [1015, 245] on input "Hot Office - 505" at bounding box center [991, 246] width 65 height 16
click at [1018, 492] on div "Details Policies Offices Amenities Desk Type Hoteled Desks Ungroup Name Sticker…" at bounding box center [1022, 276] width 150 height 489
click at [1001, 244] on input "Hot Office - 505" at bounding box center [991, 246] width 65 height 16
click at [1001, 246] on input "Hot Office - 505" at bounding box center [991, 246] width 65 height 16
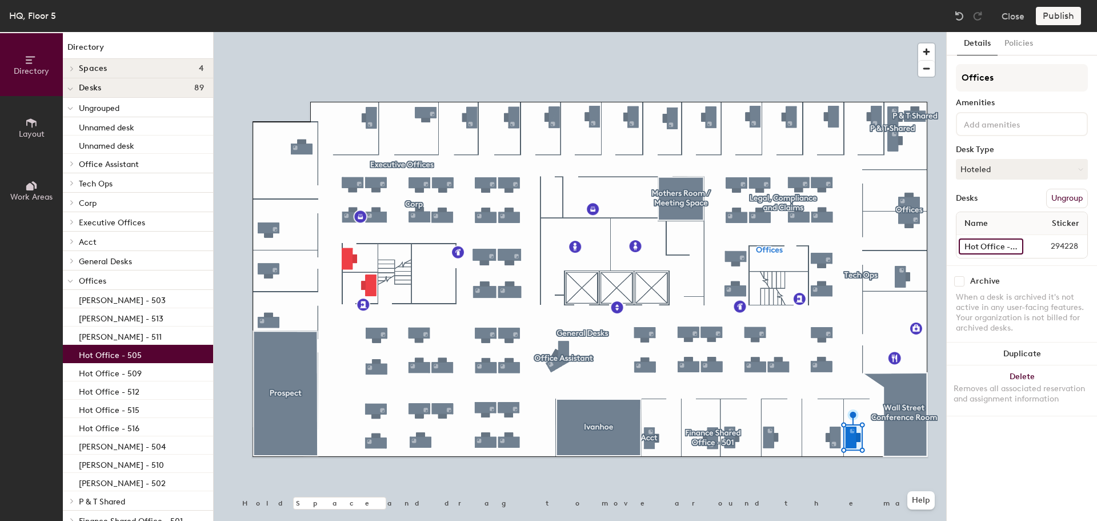
click at [1001, 246] on input "Hot Office - 505" at bounding box center [991, 246] width 65 height 16
click at [373, 32] on div at bounding box center [580, 32] width 733 height 0
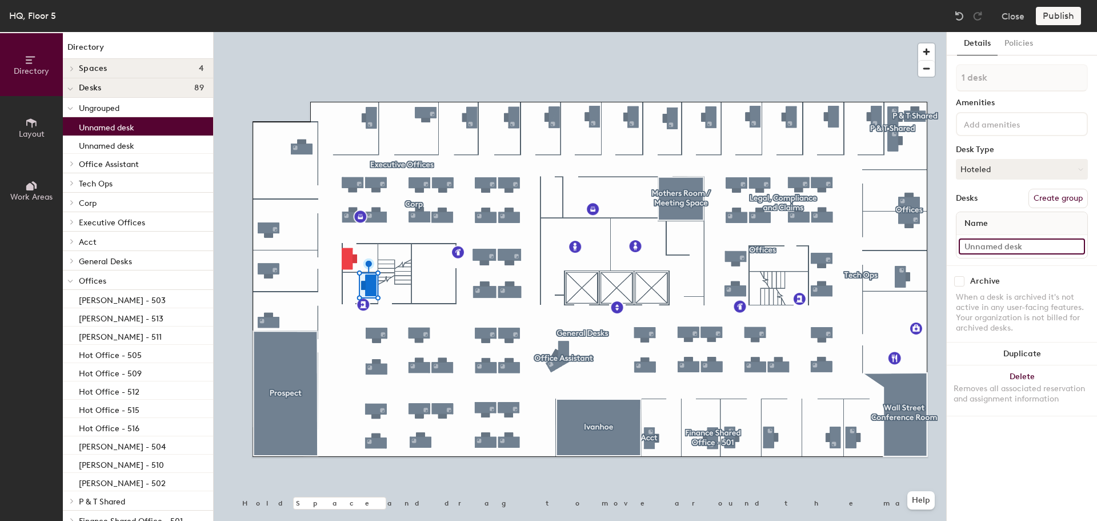
click at [1080, 250] on input at bounding box center [1022, 246] width 126 height 16
click at [992, 249] on input at bounding box center [1022, 246] width 126 height 16
paste input "Hot Office - 526"
type input "Hot Office - 526"
click at [1047, 279] on div "Archive" at bounding box center [1022, 281] width 132 height 10
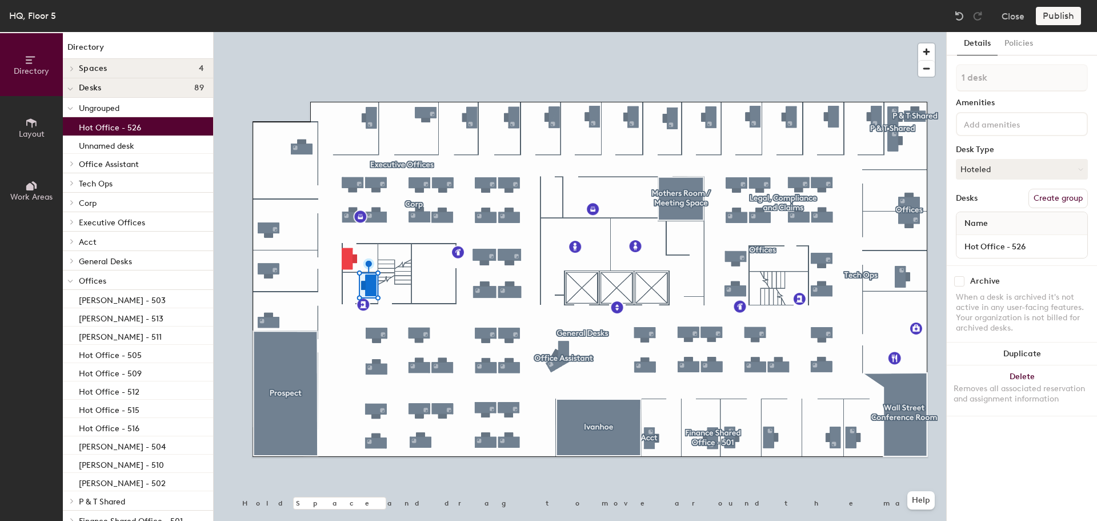
click at [349, 32] on div at bounding box center [580, 32] width 733 height 0
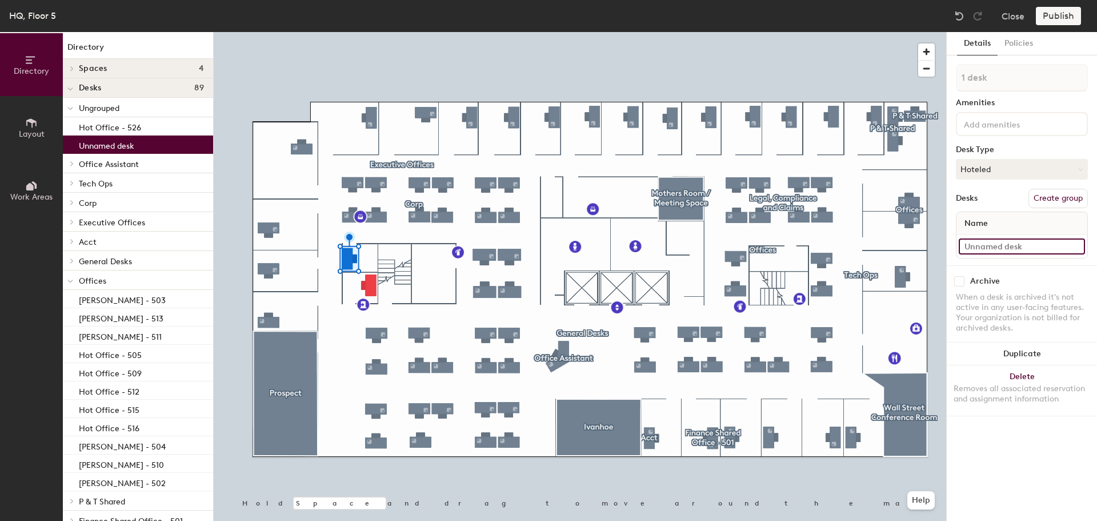
click at [1077, 247] on input at bounding box center [1022, 246] width 126 height 16
click at [996, 252] on input at bounding box center [1022, 246] width 126 height 16
paste input "Hot Office - 527"
type input "Hot Office - 527"
click at [1053, 279] on div "Archive" at bounding box center [1022, 281] width 132 height 10
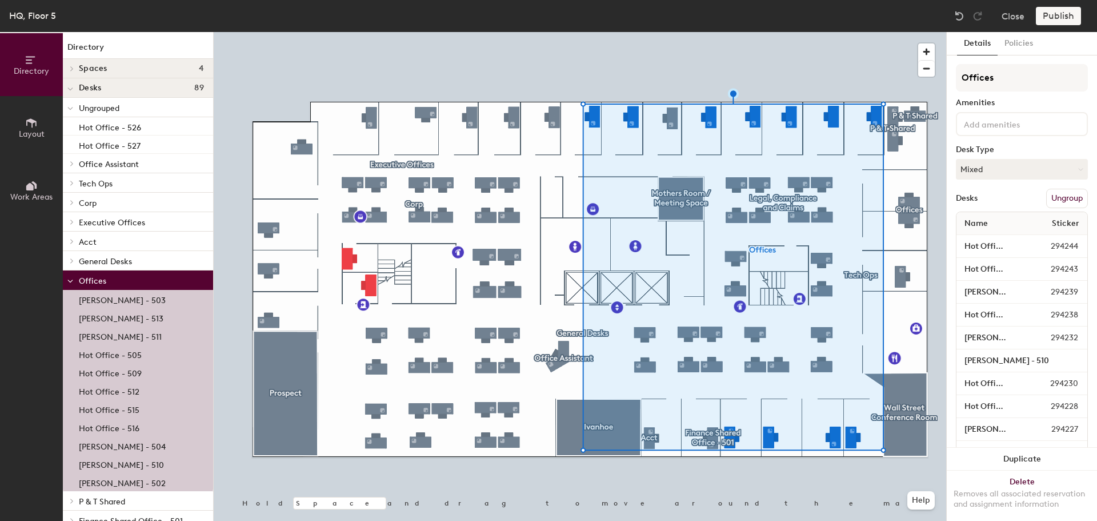
click at [857, 32] on div at bounding box center [580, 32] width 733 height 0
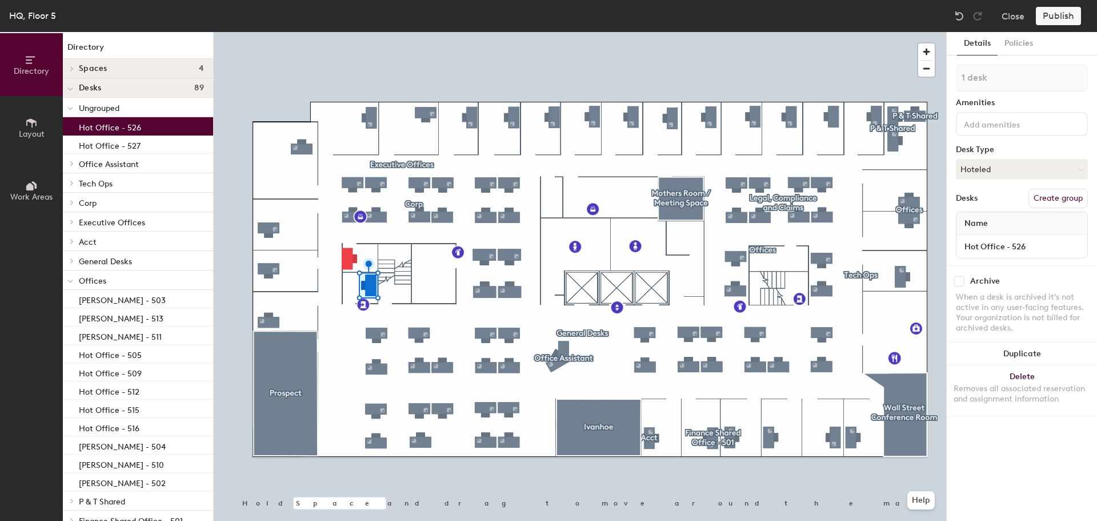
click at [1049, 199] on button "Create group" at bounding box center [1058, 198] width 59 height 19
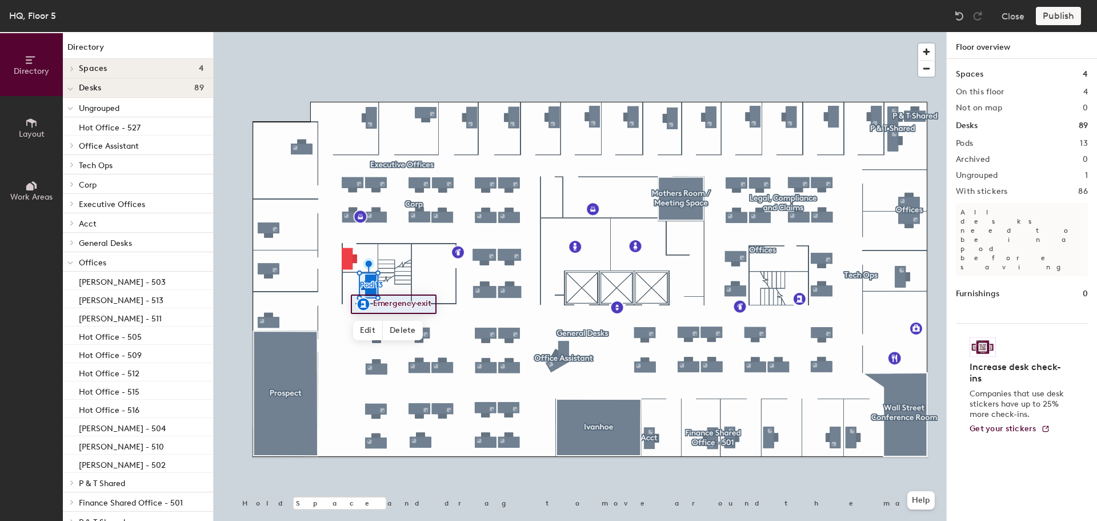
click at [365, 32] on div at bounding box center [580, 32] width 733 height 0
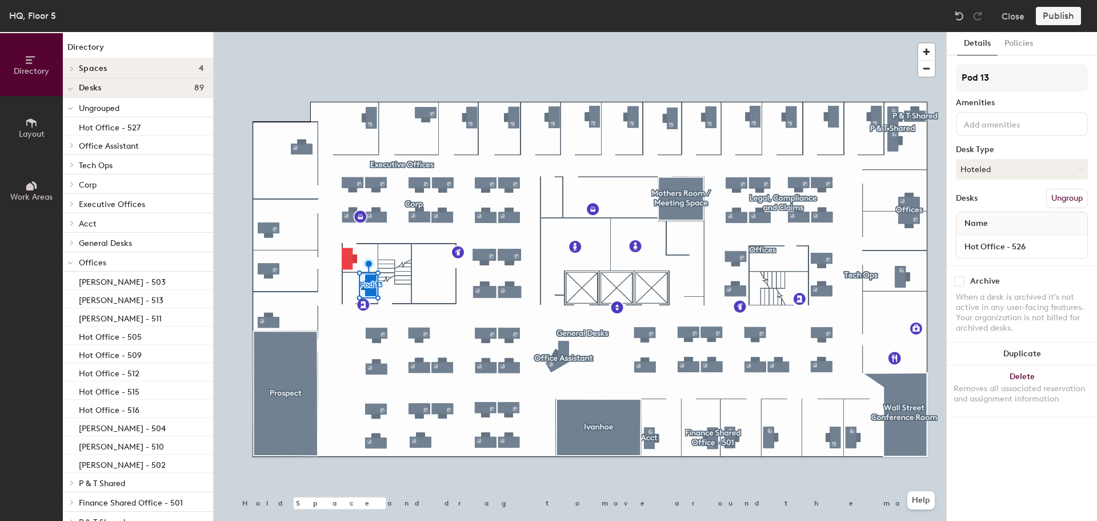
click at [1060, 196] on button "Ungroup" at bounding box center [1068, 198] width 42 height 19
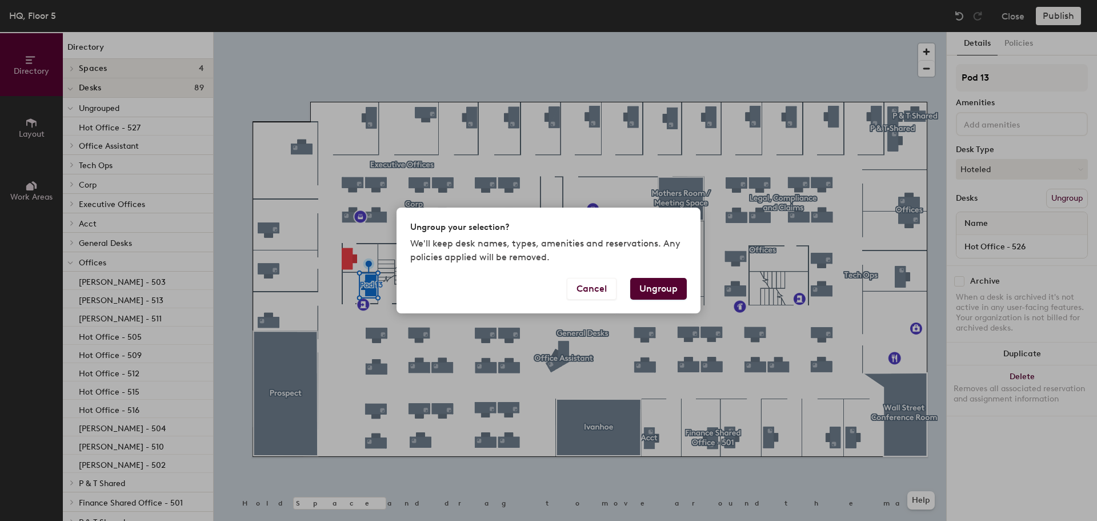
click at [669, 286] on button "Ungroup" at bounding box center [658, 289] width 57 height 22
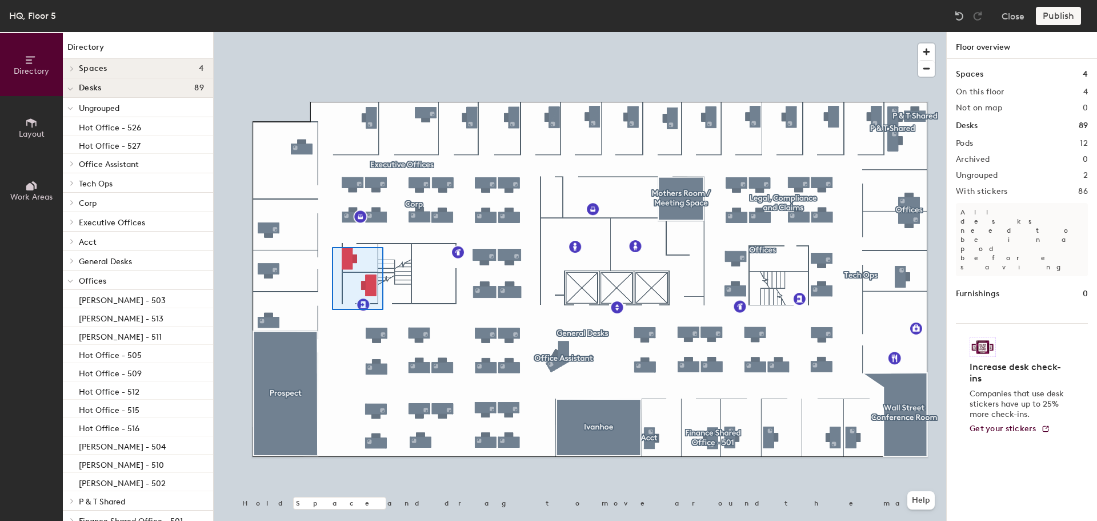
click at [332, 32] on div at bounding box center [580, 32] width 733 height 0
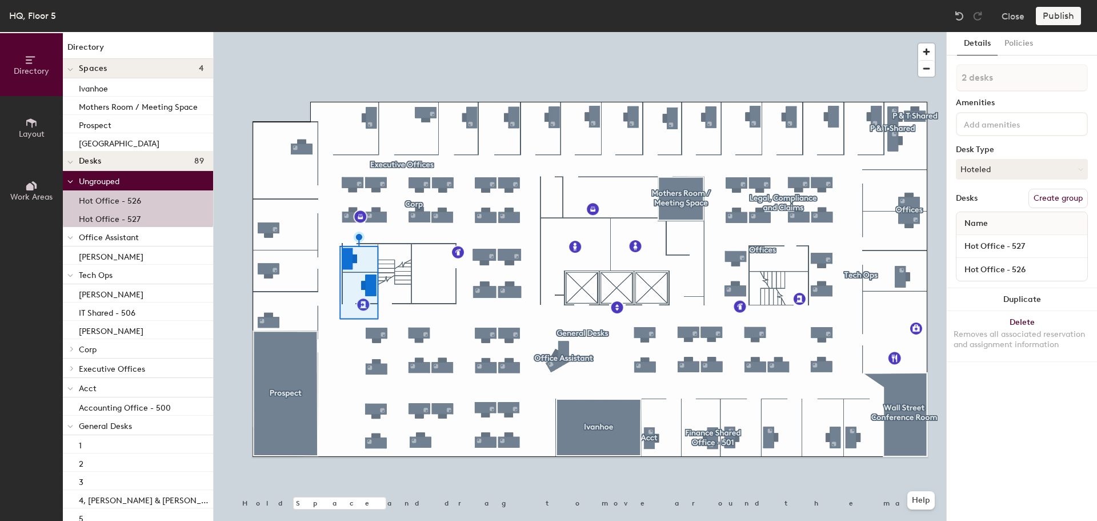
click at [1056, 199] on button "Create group" at bounding box center [1058, 198] width 59 height 19
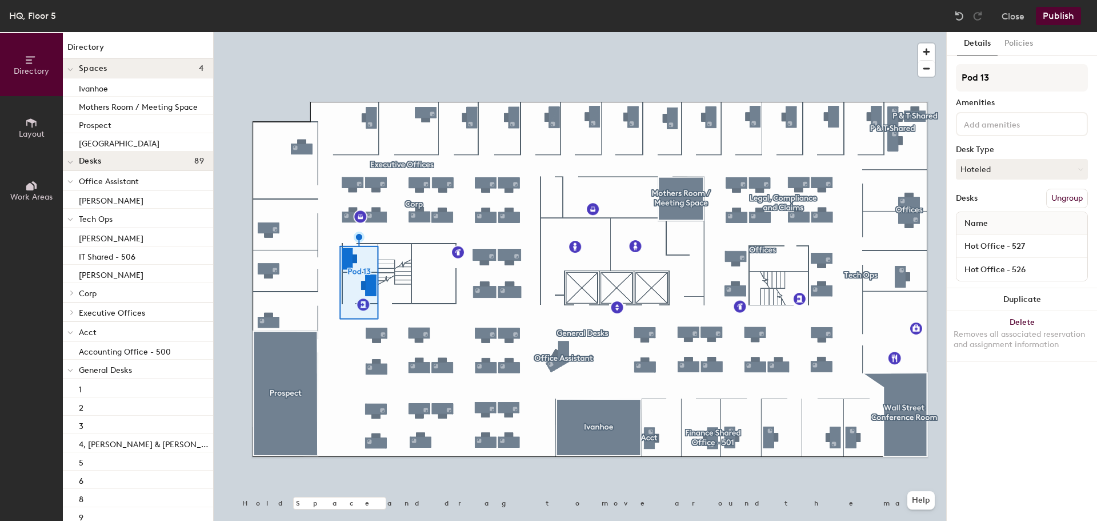
click at [1047, 420] on div "Details Policies Pod 13 Amenities Desk Type Hoteled Desks Ungroup Name Hot Offi…" at bounding box center [1022, 276] width 150 height 489
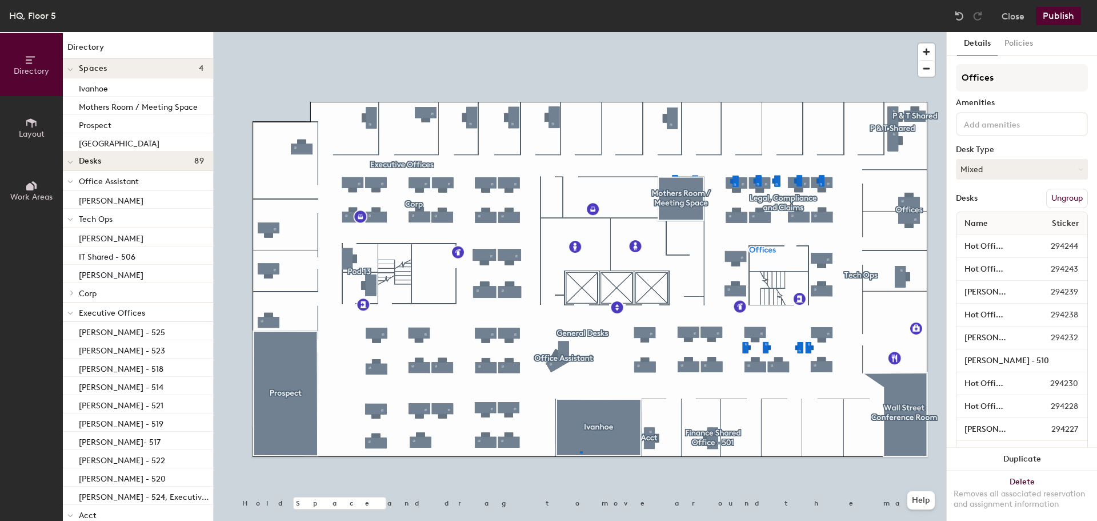
click at [580, 32] on div at bounding box center [580, 32] width 733 height 0
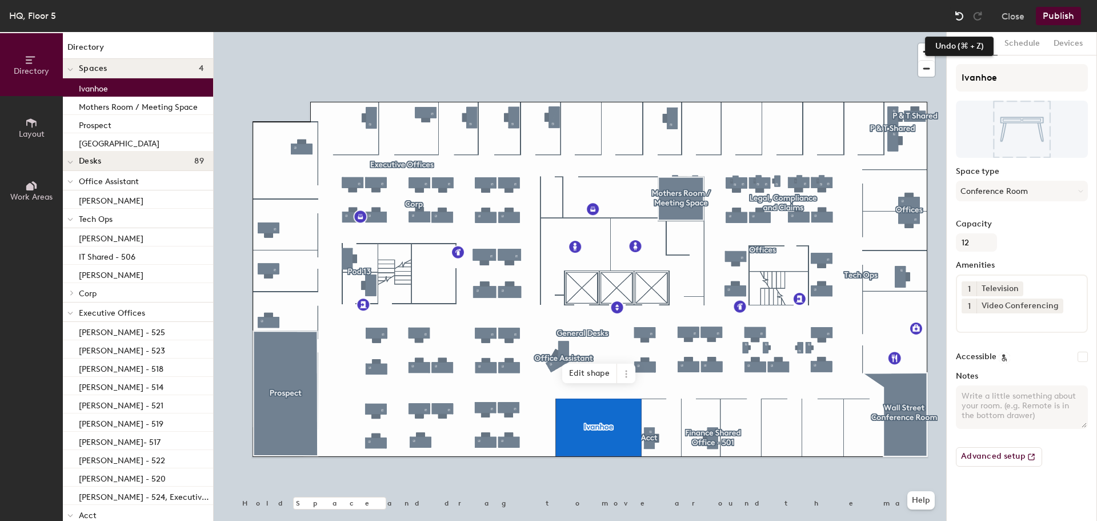
click at [957, 17] on img at bounding box center [959, 15] width 11 height 11
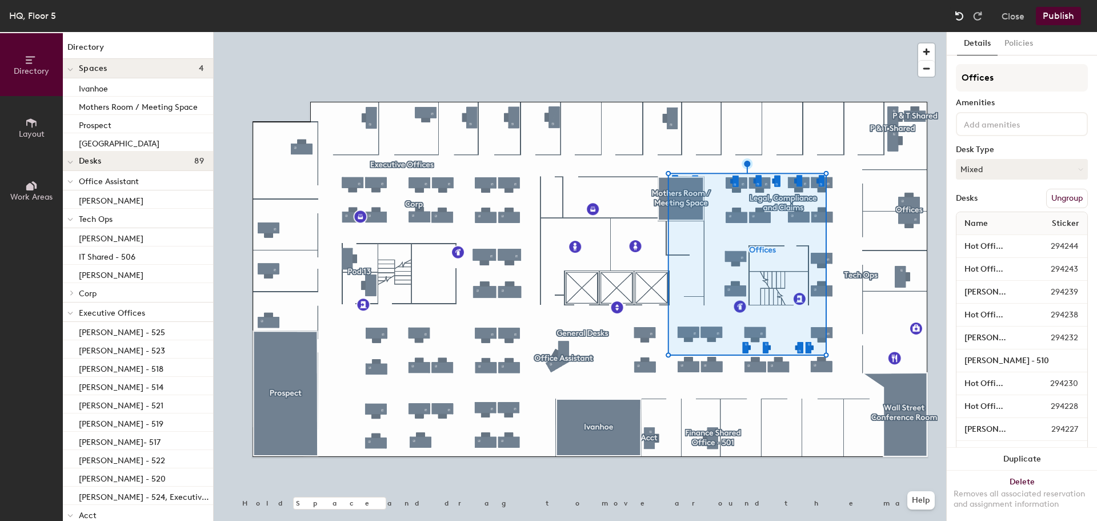
click at [957, 17] on img at bounding box center [959, 15] width 11 height 11
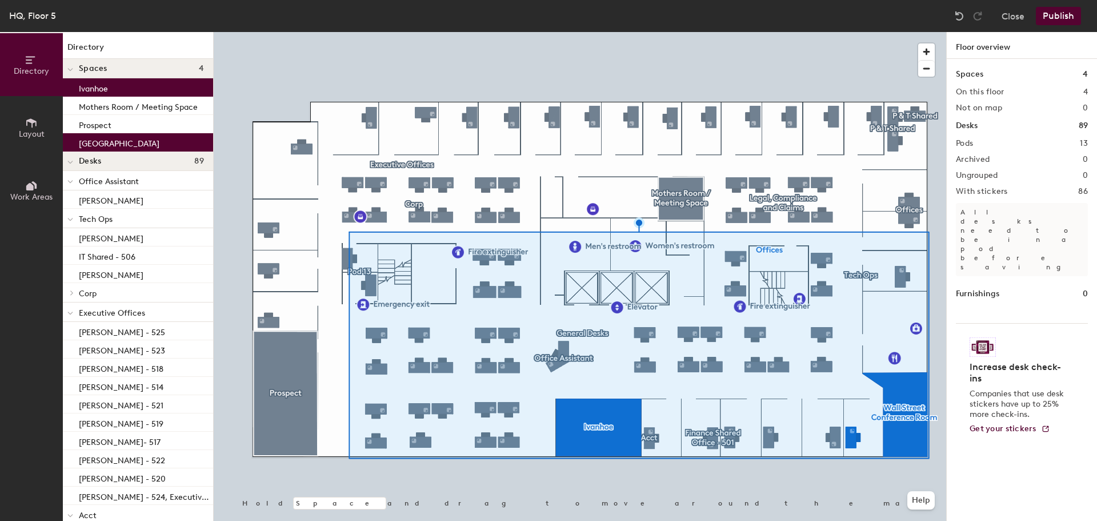
click at [72, 163] on icon at bounding box center [70, 162] width 6 height 5
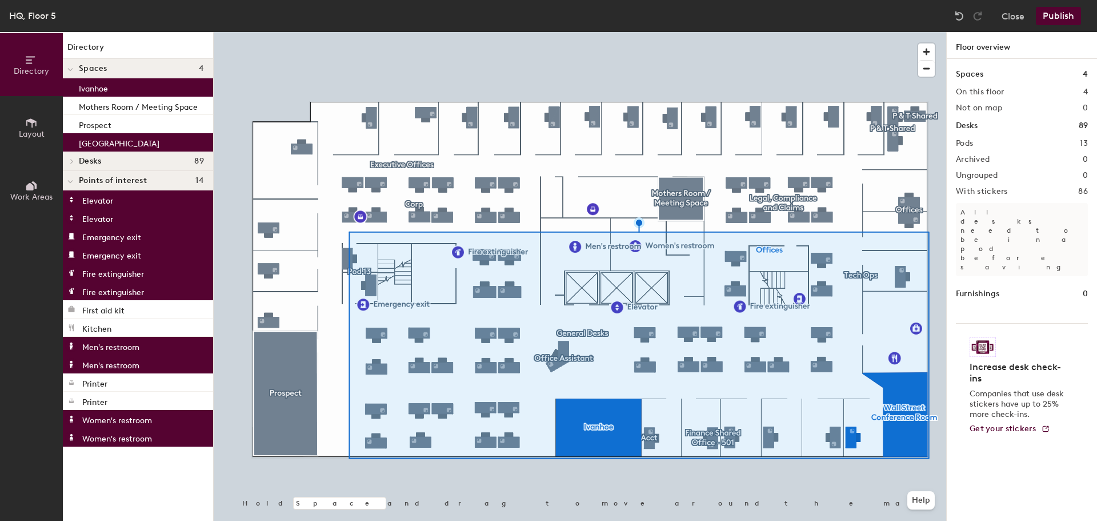
click at [70, 162] on icon at bounding box center [72, 161] width 5 height 6
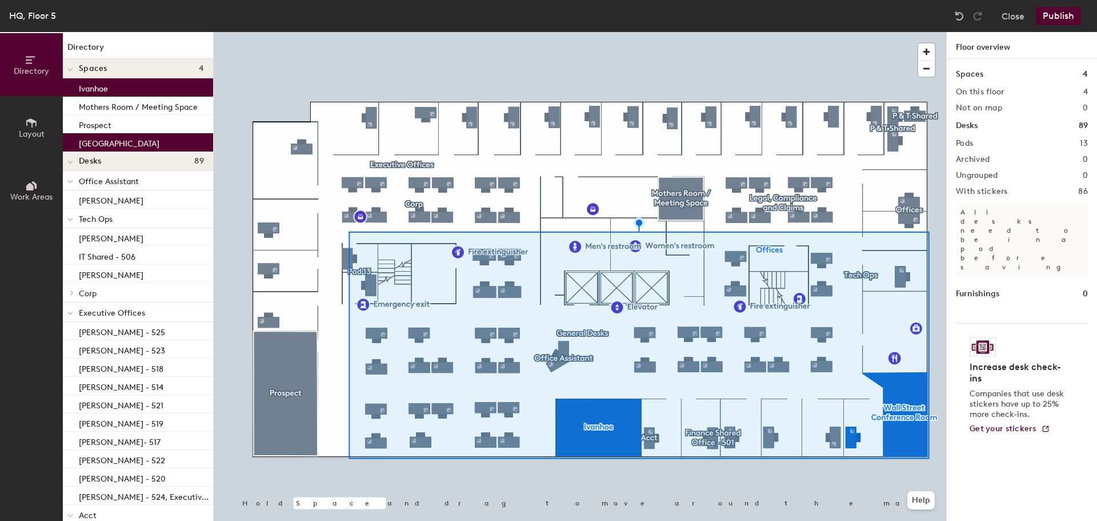
click at [68, 180] on icon at bounding box center [70, 181] width 6 height 5
click at [71, 202] on icon at bounding box center [70, 201] width 5 height 2
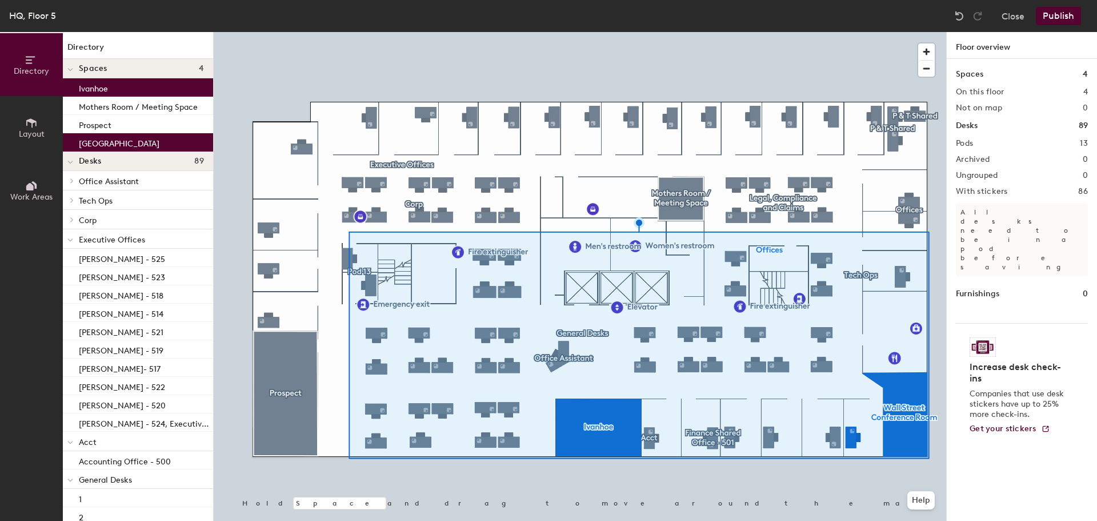
click at [71, 202] on icon at bounding box center [72, 200] width 2 height 5
click at [67, 200] on icon at bounding box center [70, 201] width 6 height 5
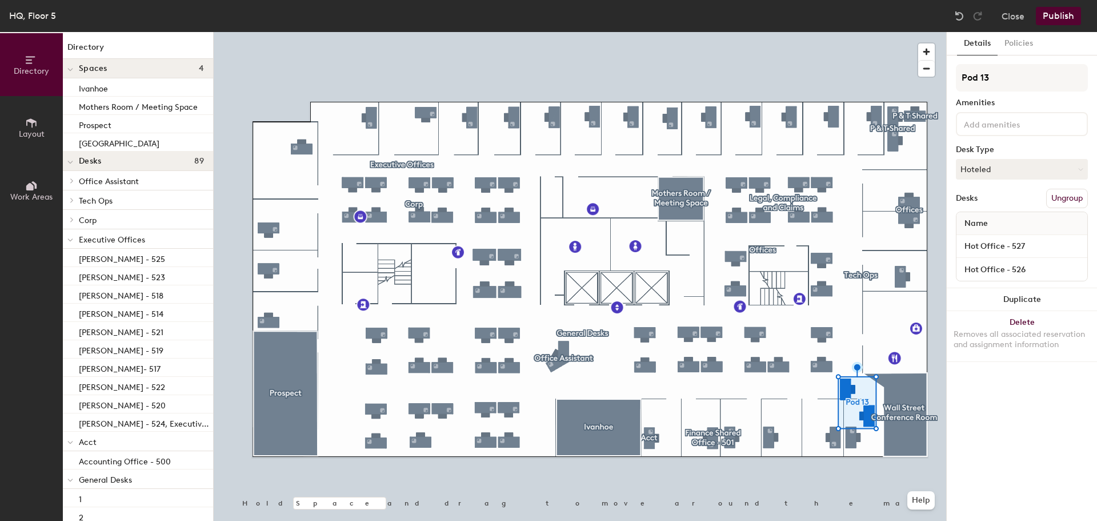
click at [1065, 195] on button "Ungroup" at bounding box center [1068, 198] width 42 height 19
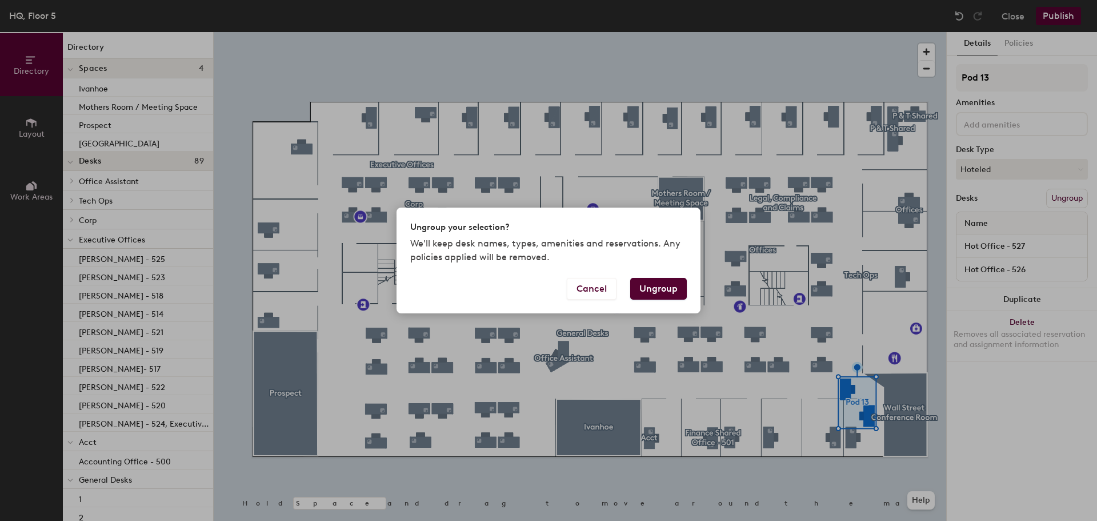
click at [655, 286] on button "Ungroup" at bounding box center [658, 289] width 57 height 22
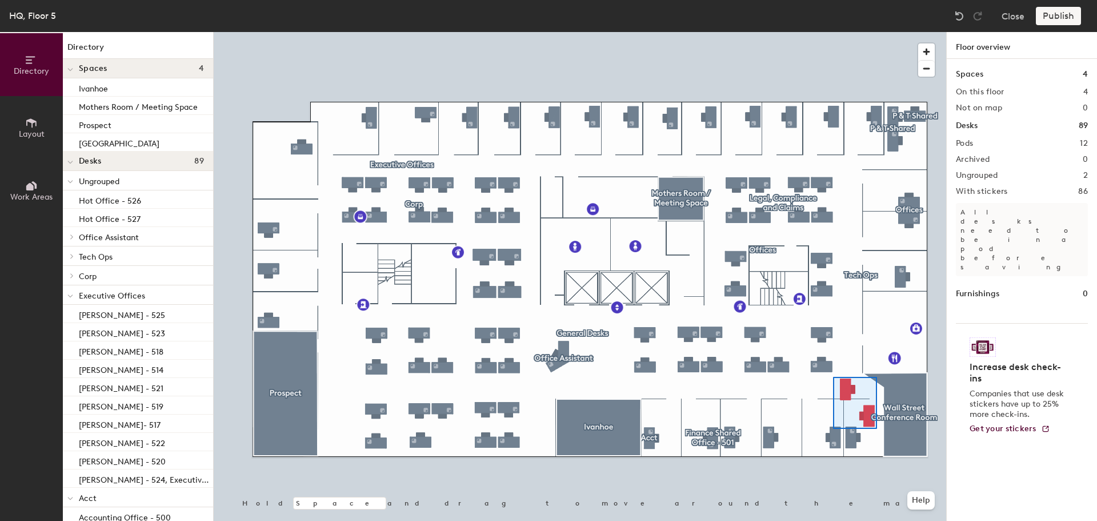
click at [833, 32] on div at bounding box center [580, 32] width 733 height 0
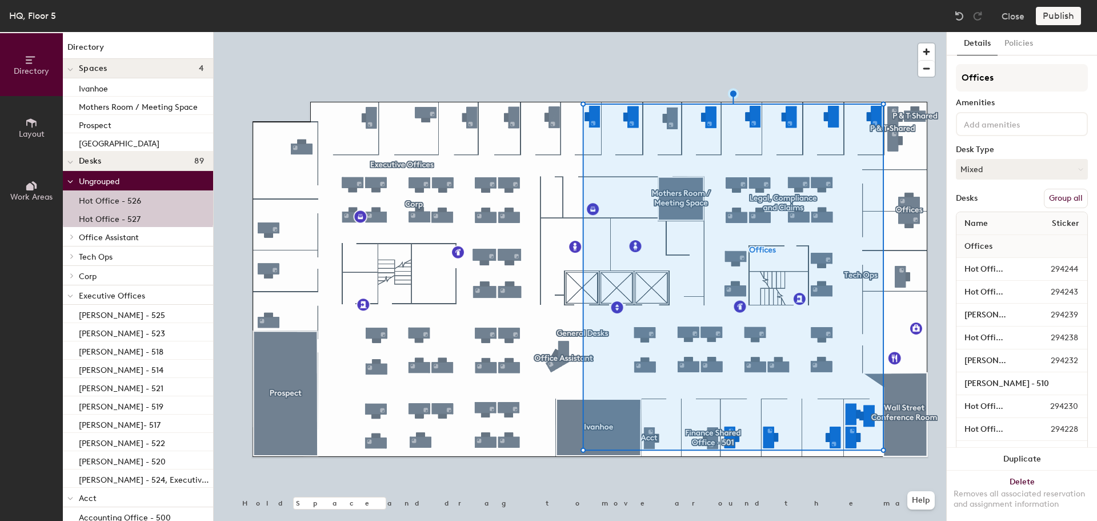
click at [1055, 197] on button "Group all" at bounding box center [1066, 198] width 44 height 19
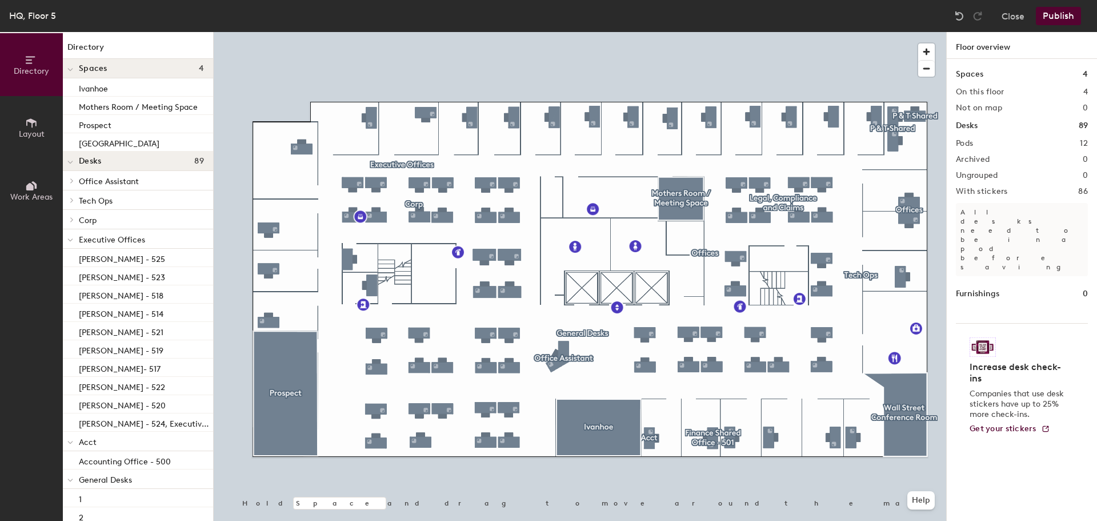
click at [71, 241] on icon at bounding box center [70, 240] width 6 height 5
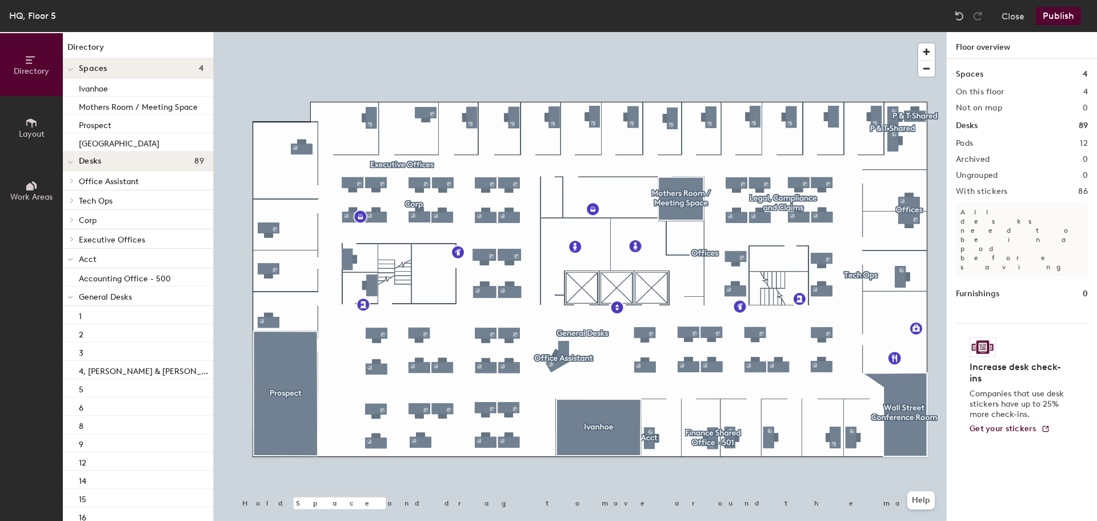
click at [73, 292] on span at bounding box center [70, 297] width 6 height 10
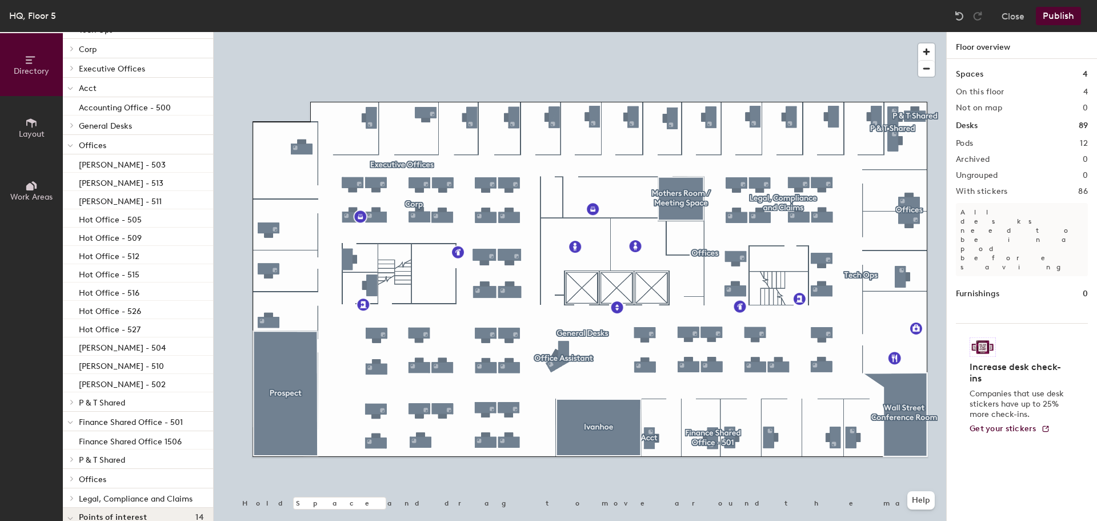
scroll to position [171, 0]
click at [1061, 15] on button "Publish" at bounding box center [1058, 16] width 45 height 18
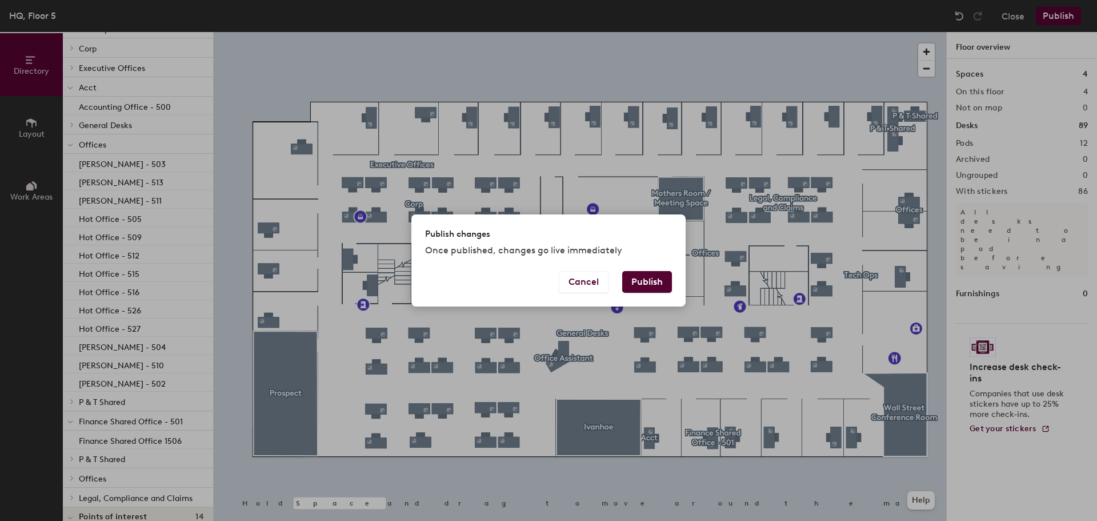
click at [636, 281] on button "Publish" at bounding box center [647, 282] width 50 height 22
